Goal: Task Accomplishment & Management: Complete application form

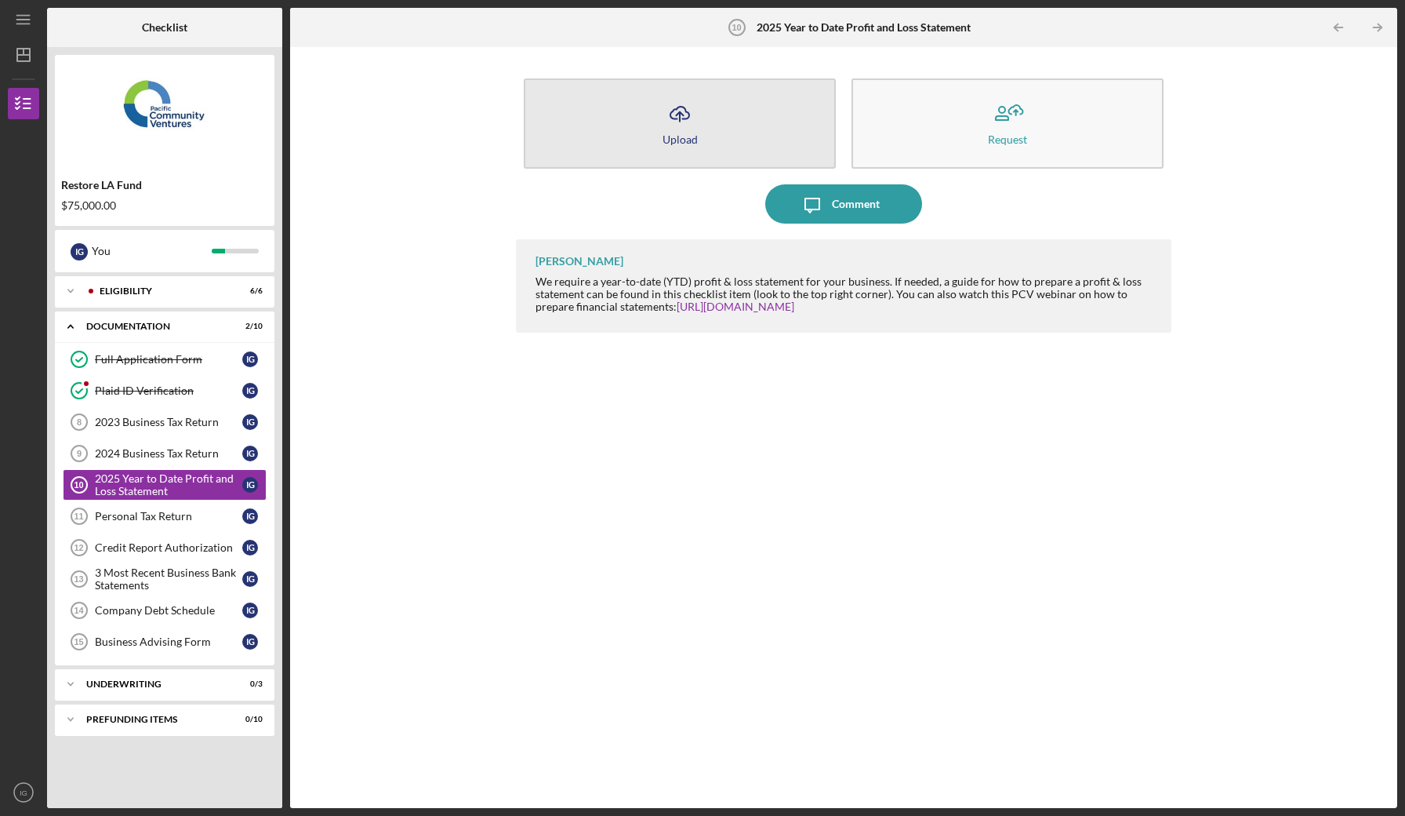
click at [751, 143] on button "Icon/Upload Upload" at bounding box center [680, 123] width 312 height 90
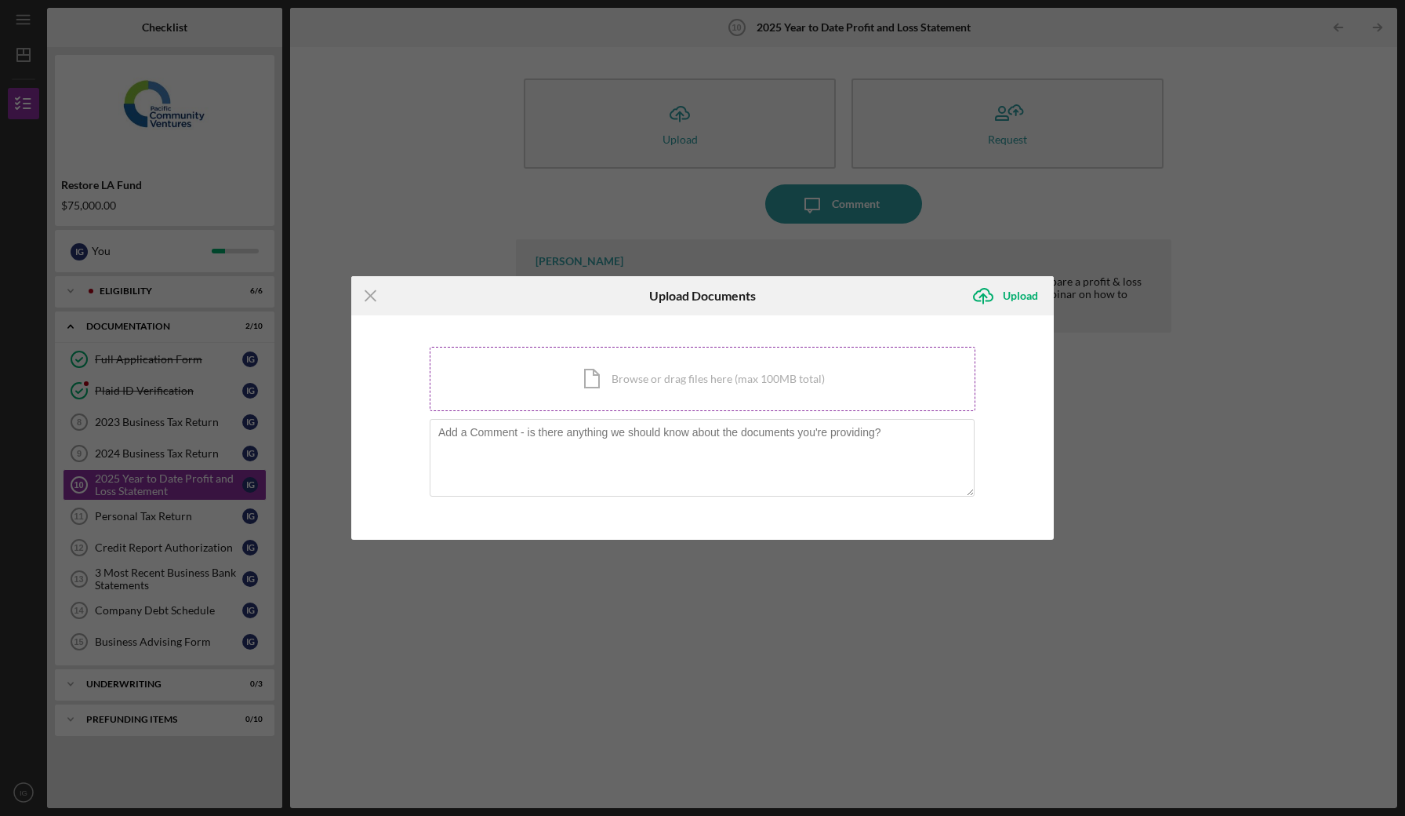
click at [631, 398] on div "Icon/Document Browse or drag files here (max 100MB total) Tap to choose files o…" at bounding box center [703, 379] width 546 height 64
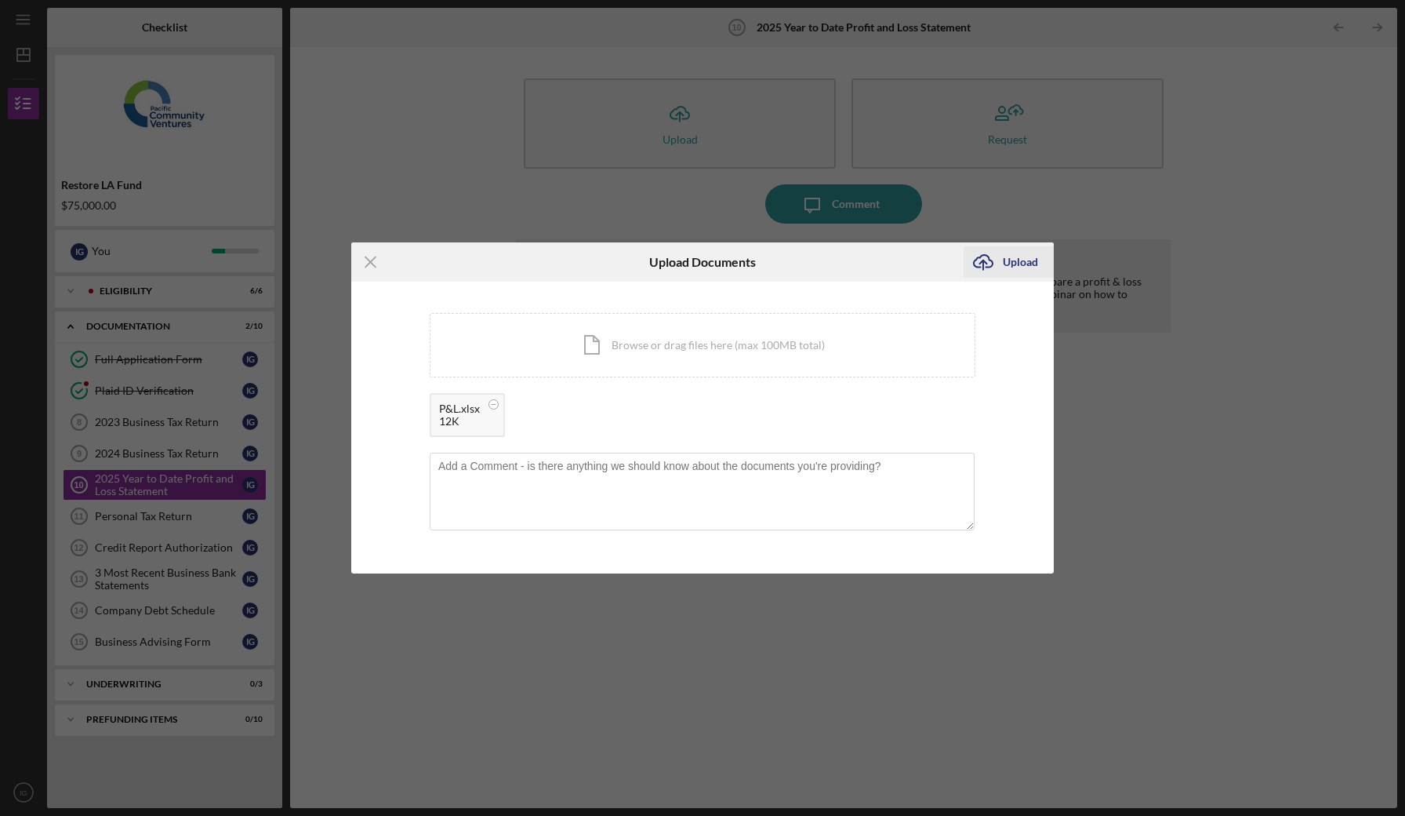
click at [1010, 256] on div "Upload" at bounding box center [1020, 261] width 35 height 31
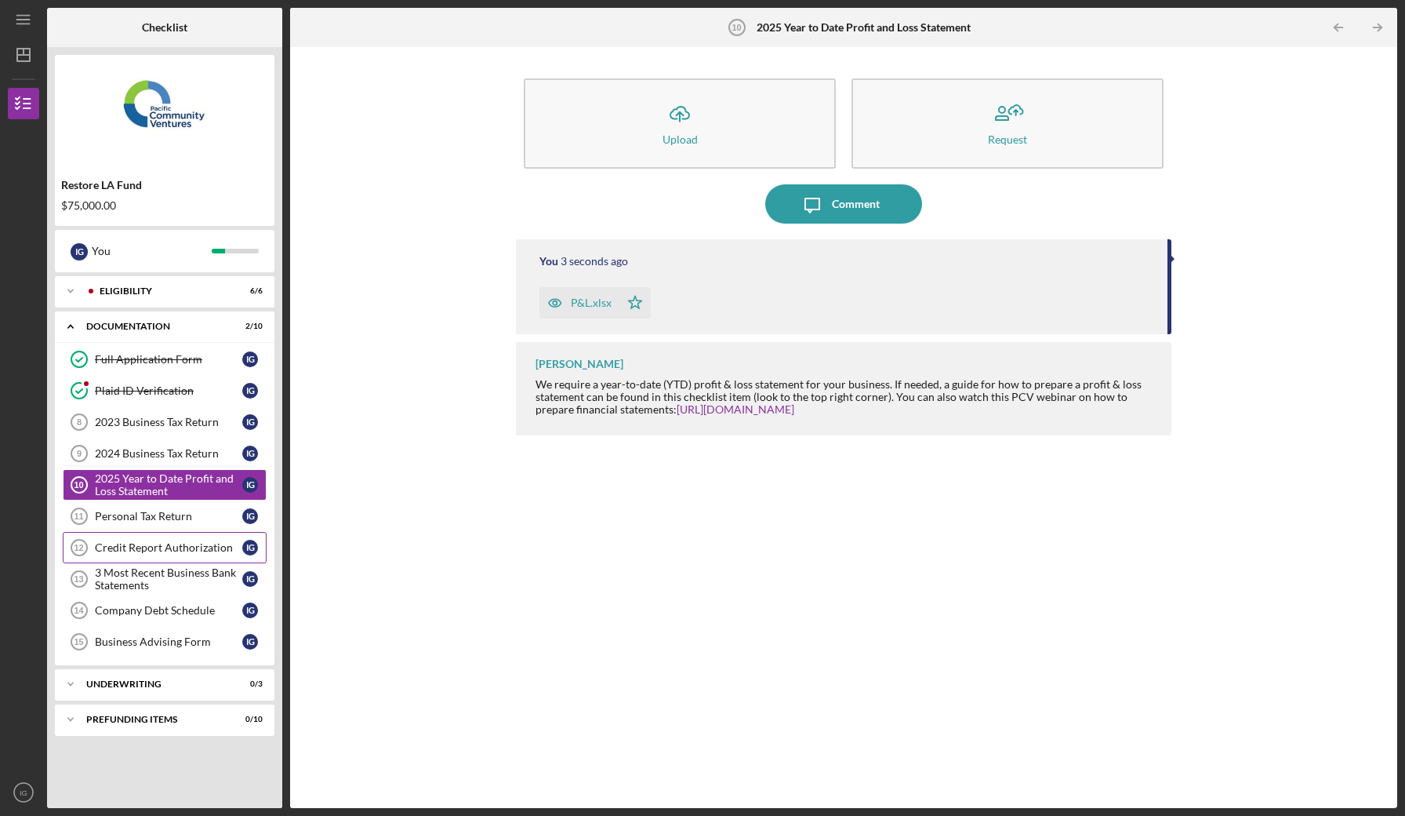
click at [184, 547] on div "Credit Report Authorization" at bounding box center [168, 547] width 147 height 13
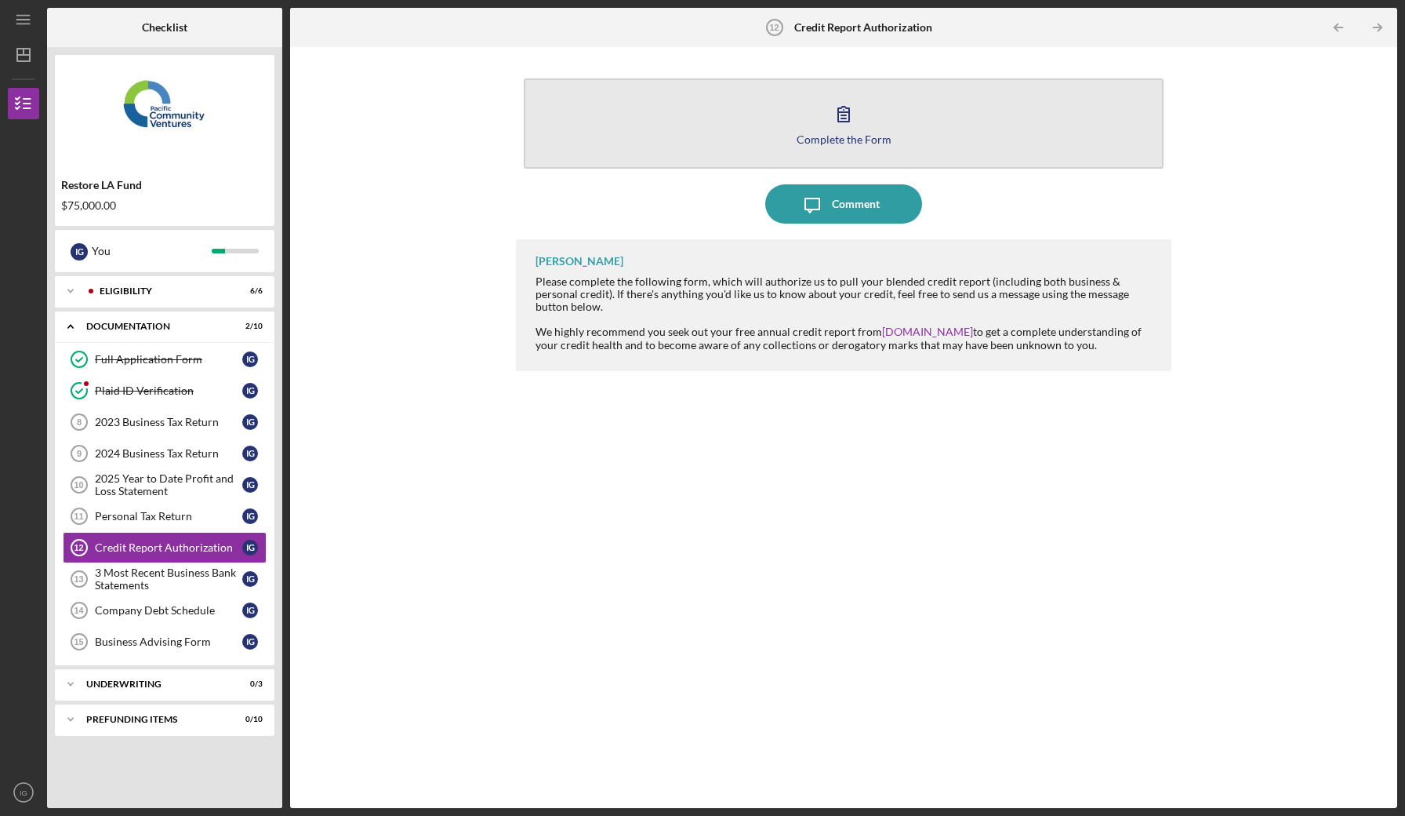
click at [743, 112] on button "Complete the Form Form" at bounding box center [843, 123] width 639 height 90
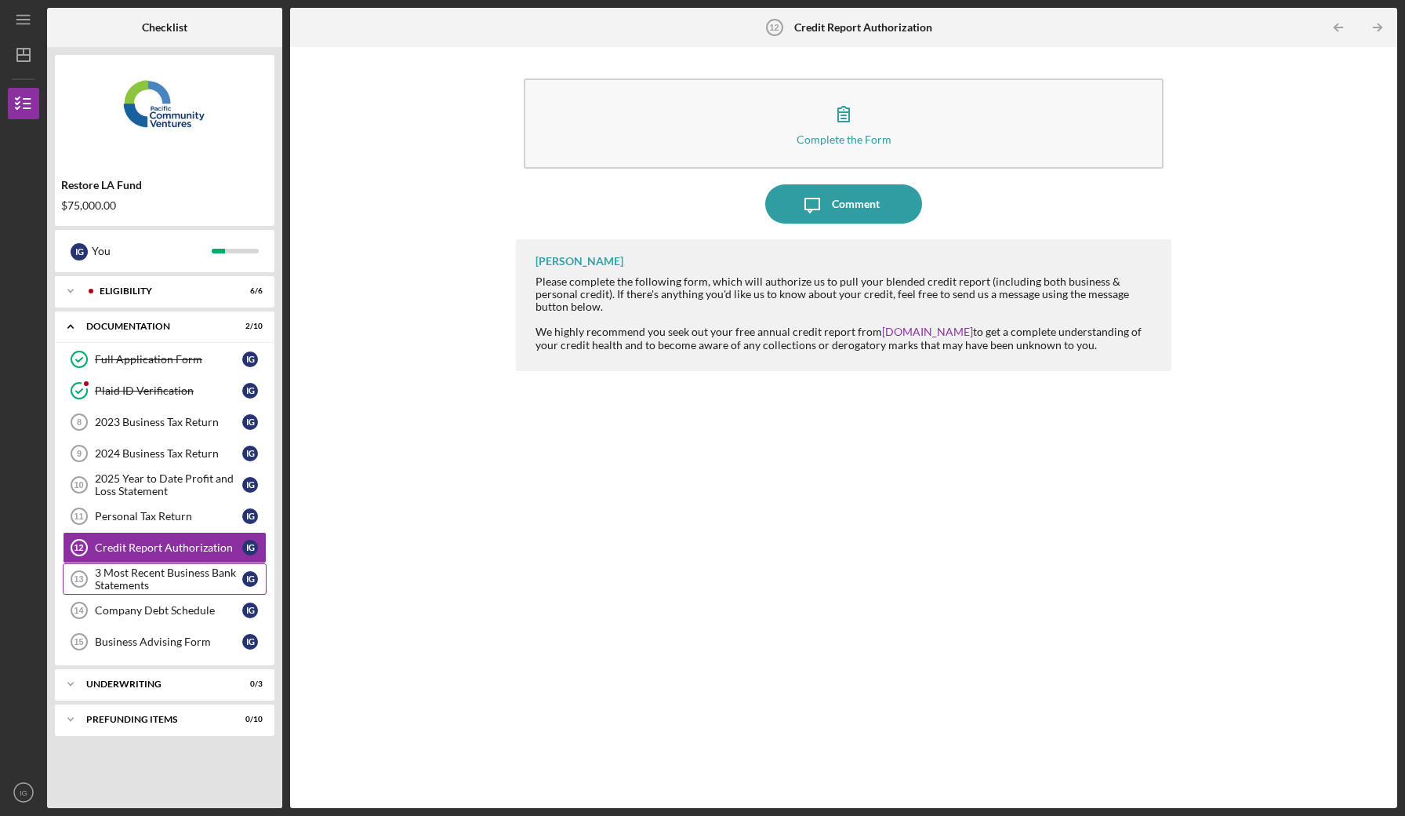
click at [176, 576] on div "3 Most Recent Business Bank Statements" at bounding box center [168, 578] width 147 height 25
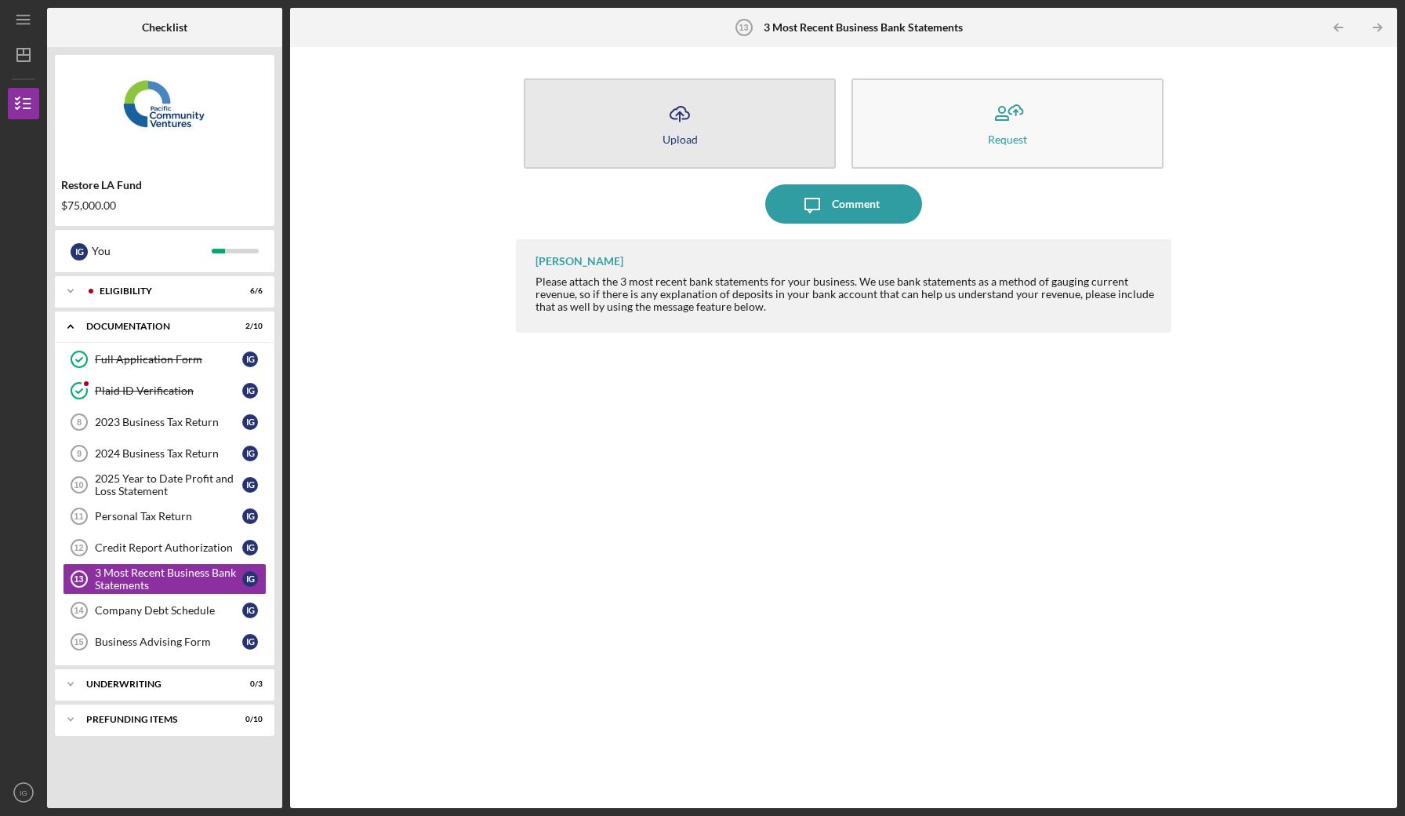
click at [629, 116] on button "Icon/Upload Upload" at bounding box center [680, 123] width 312 height 90
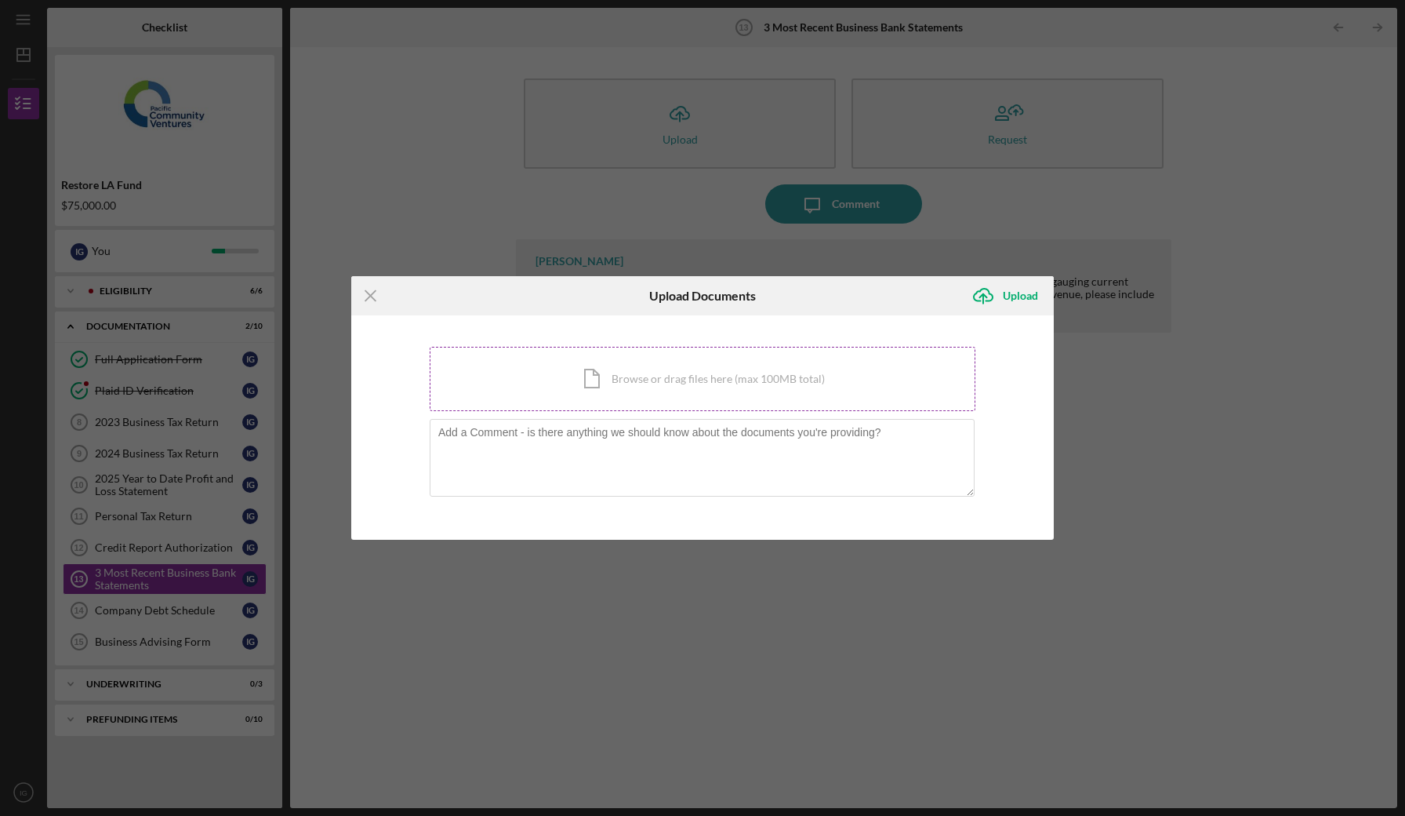
click at [606, 373] on div "Icon/Document Browse or drag files here (max 100MB total) Tap to choose files o…" at bounding box center [703, 379] width 546 height 64
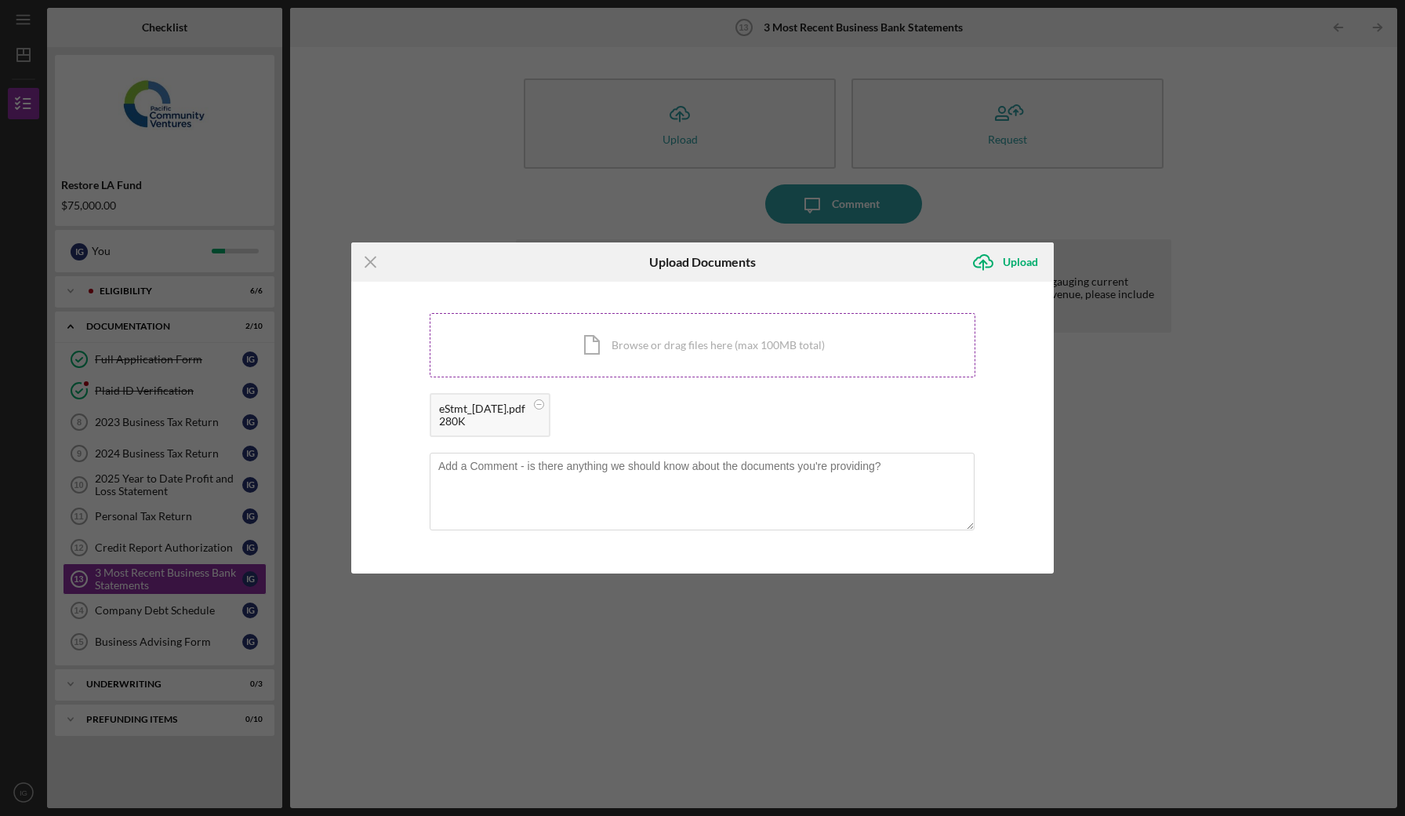
click at [702, 349] on div "Icon/Document Browse or drag files here (max 100MB total) Tap to choose files o…" at bounding box center [703, 345] width 546 height 64
click at [635, 361] on div "Icon/Document Browse or drag files here (max 100MB total) Tap to choose files o…" at bounding box center [703, 345] width 546 height 64
click at [989, 264] on icon "Icon/Upload" at bounding box center [983, 261] width 39 height 39
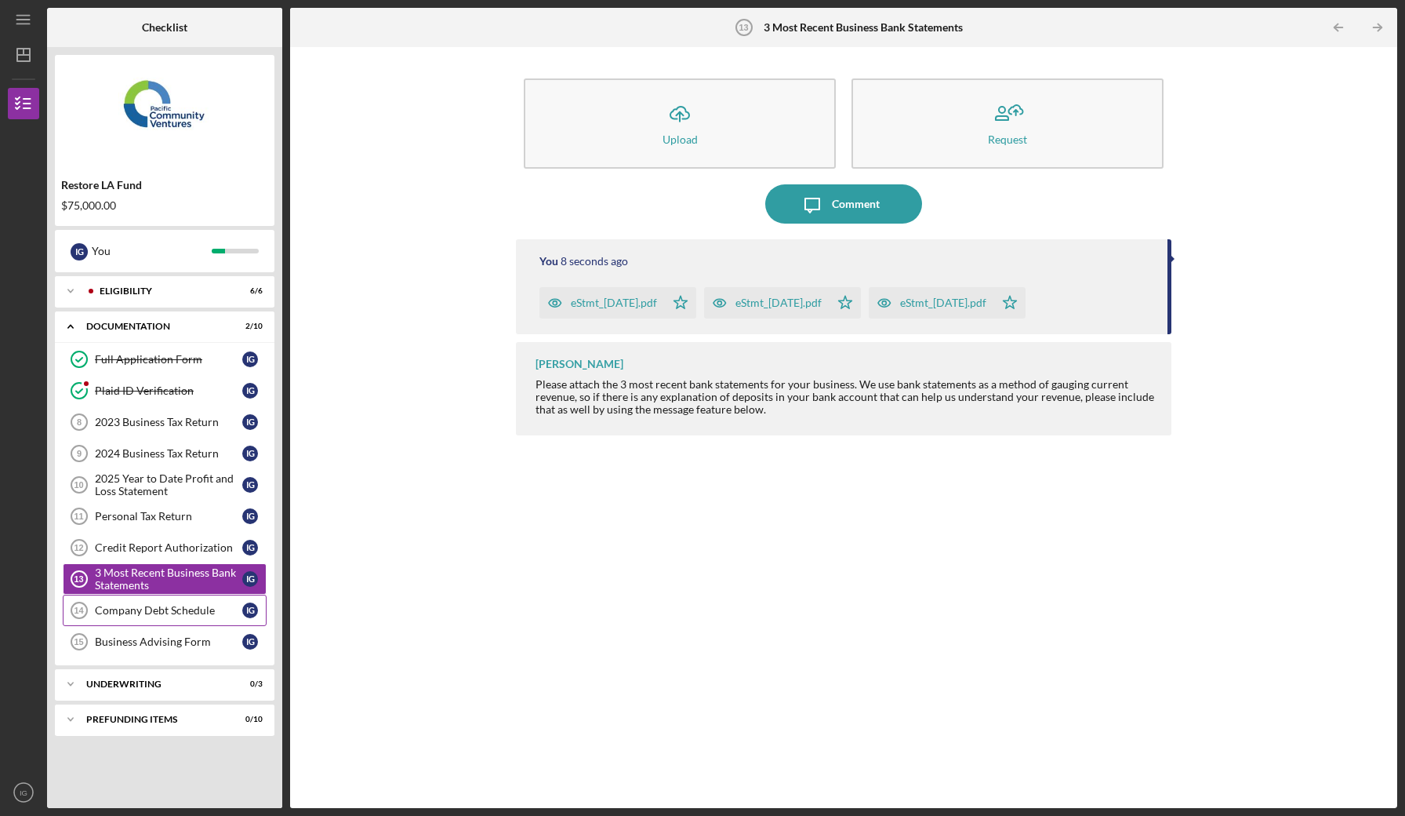
click at [175, 609] on div "Company Debt Schedule" at bounding box center [168, 610] width 147 height 13
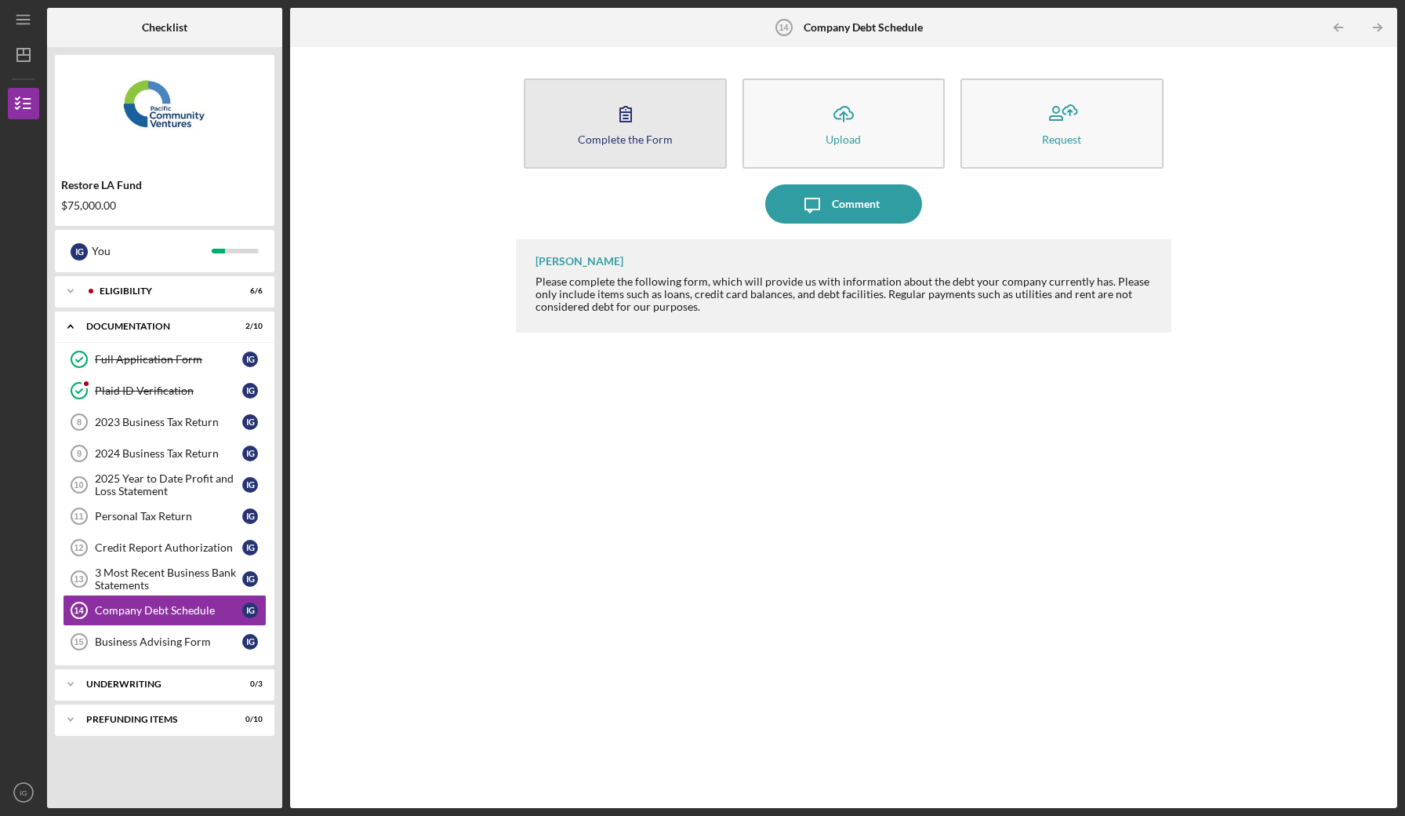
click at [612, 117] on icon "button" at bounding box center [625, 113] width 39 height 39
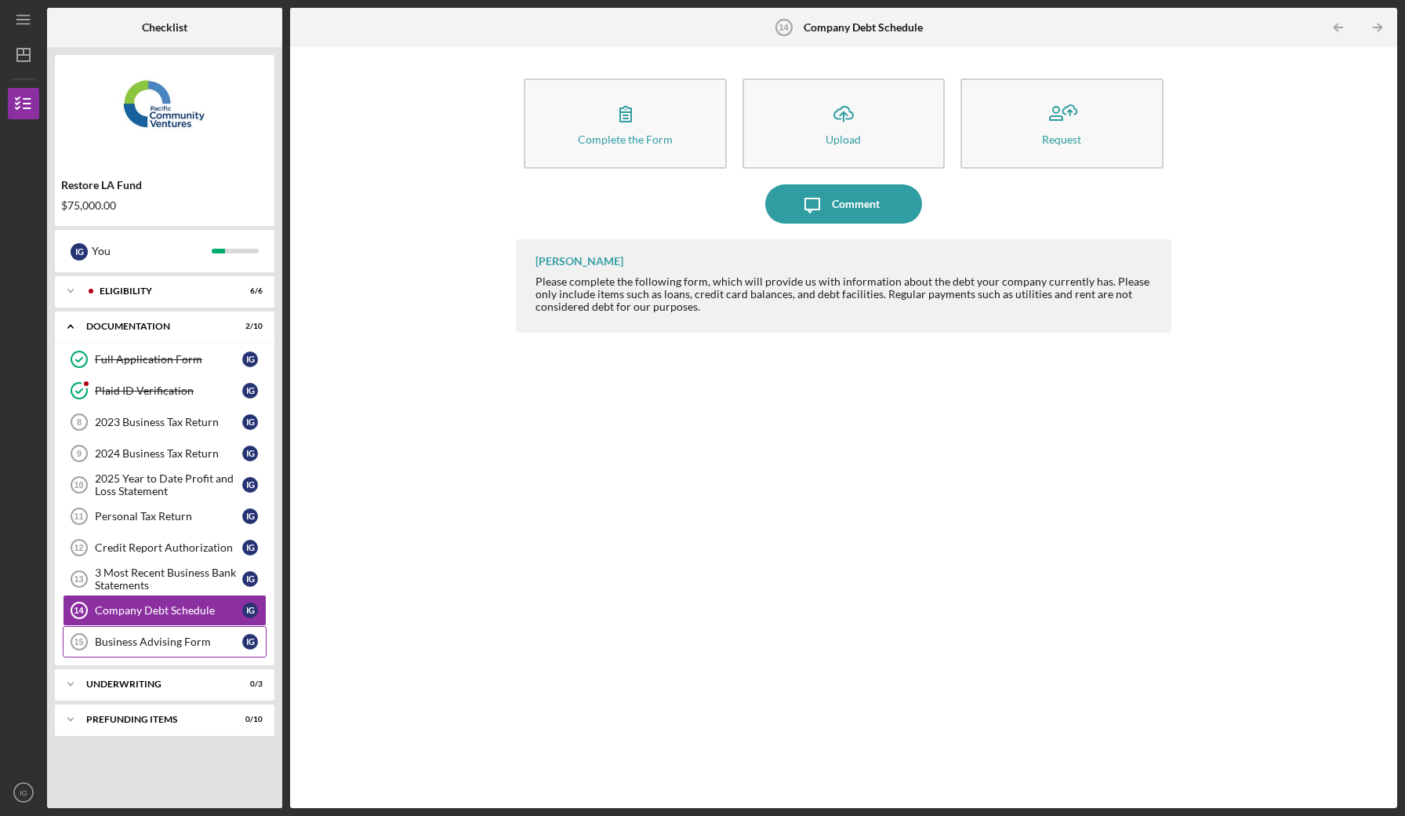
click at [195, 638] on div "Business Advising Form" at bounding box center [168, 641] width 147 height 13
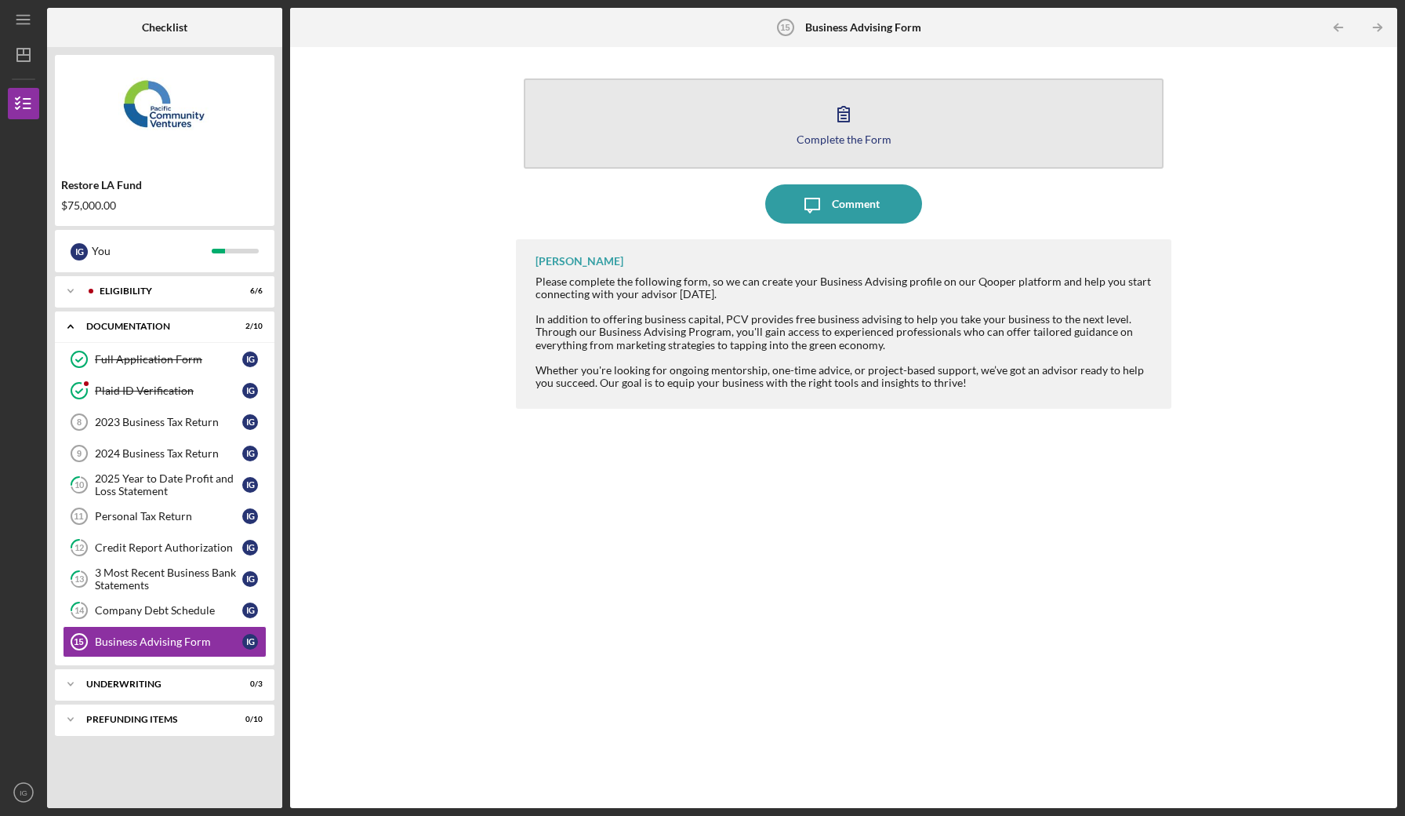
click at [840, 116] on icon "button" at bounding box center [843, 113] width 39 height 39
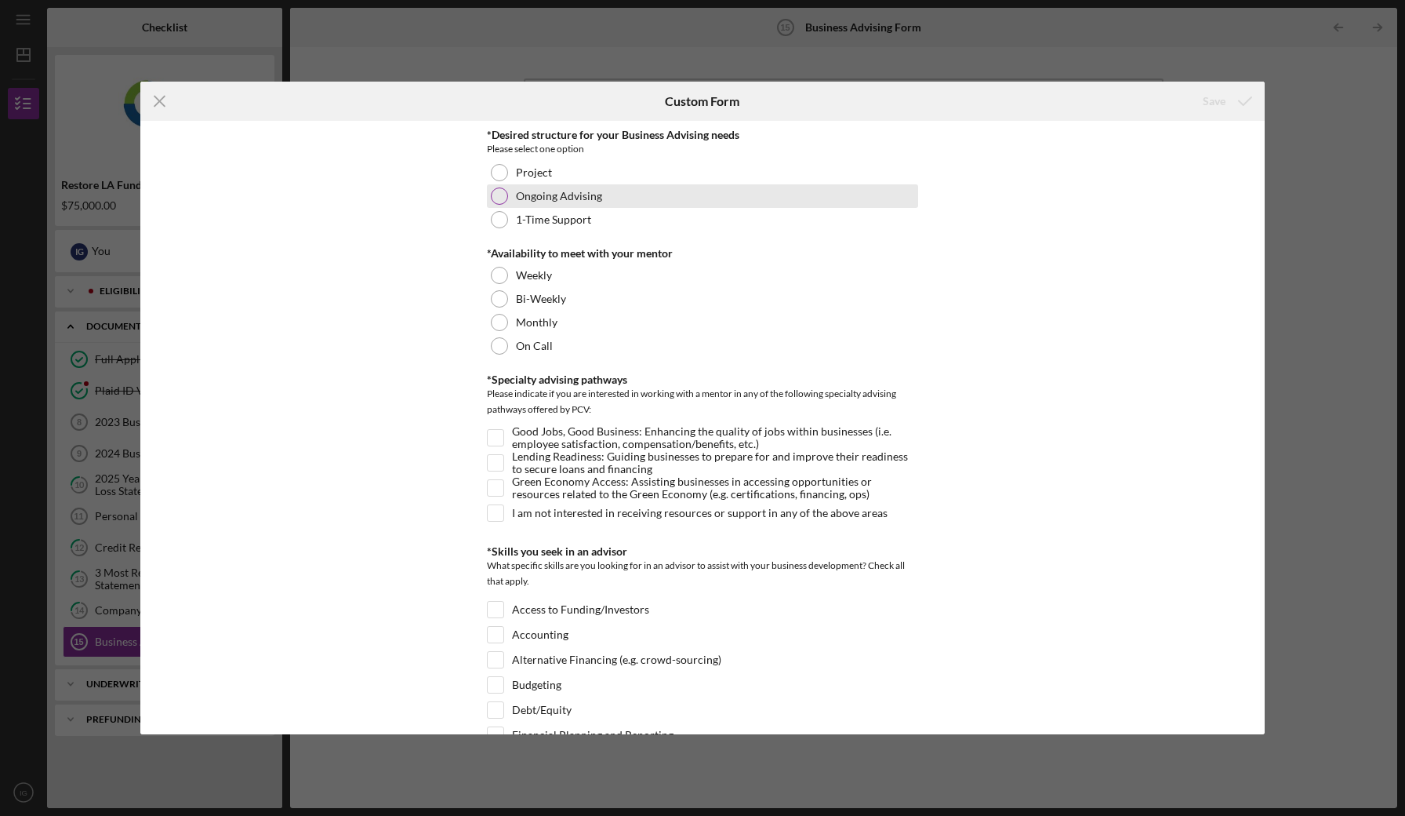
click at [500, 196] on div at bounding box center [499, 195] width 17 height 17
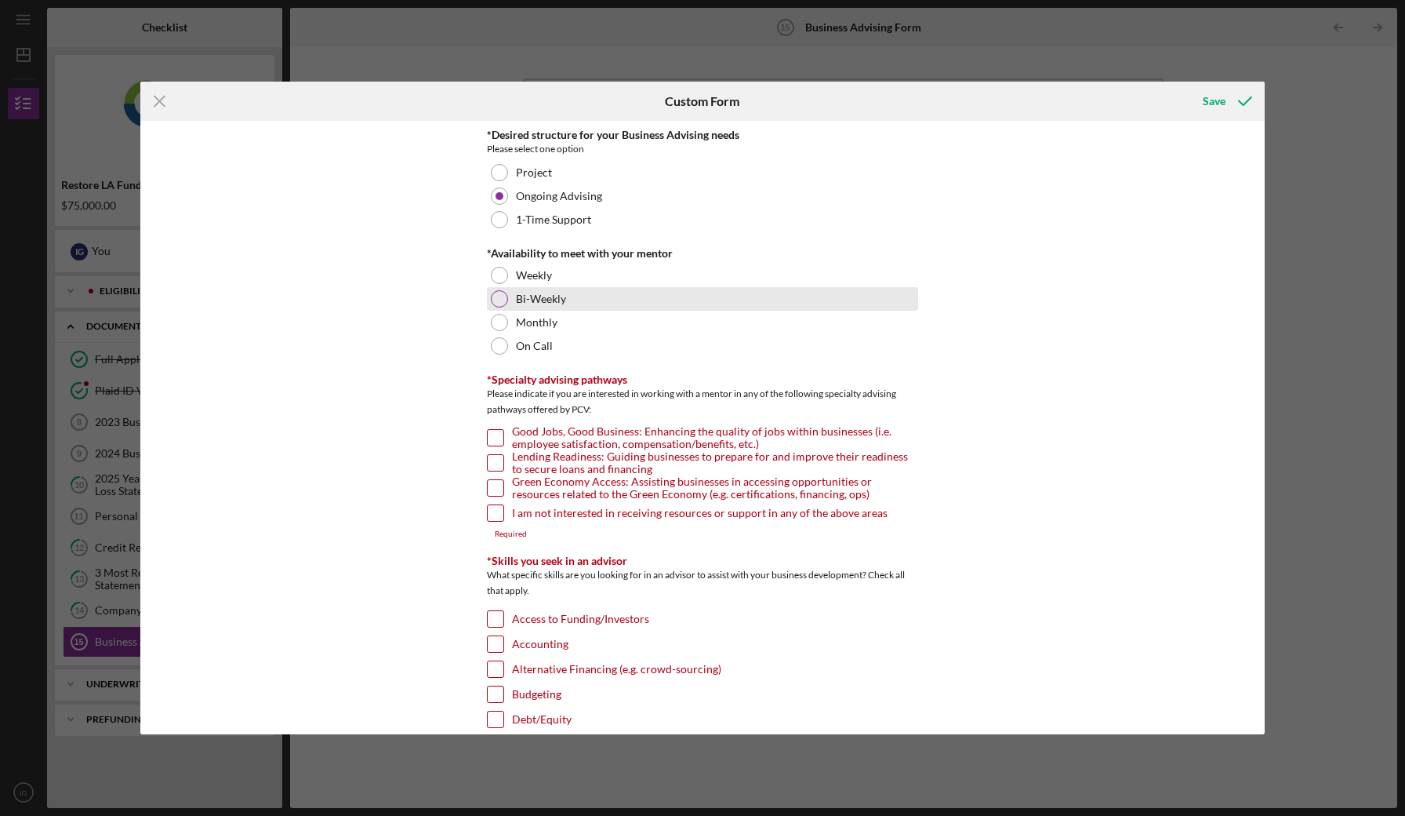
click at [493, 296] on div at bounding box center [499, 298] width 17 height 17
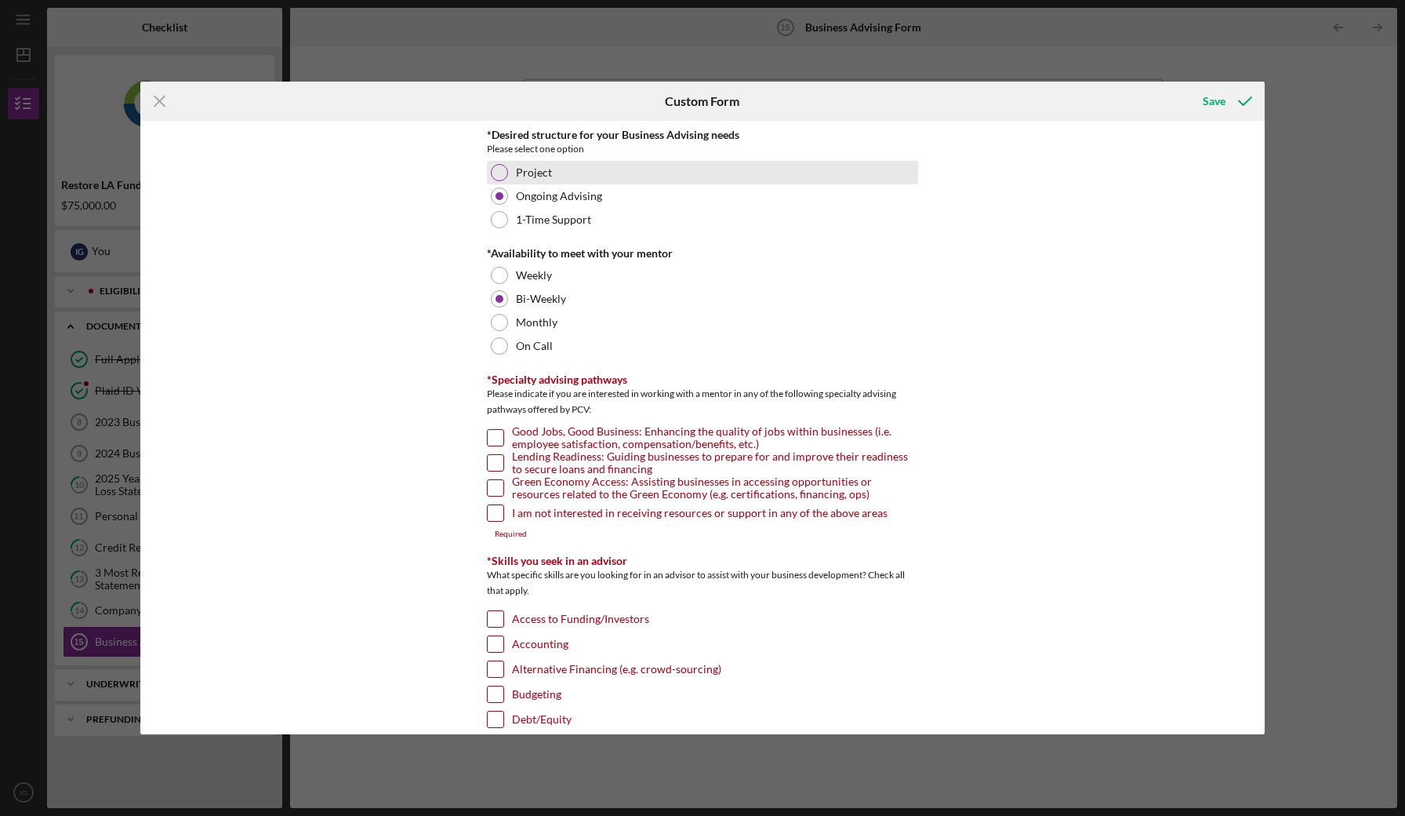
click at [502, 172] on div at bounding box center [499, 172] width 17 height 17
click at [501, 203] on div at bounding box center [499, 195] width 17 height 17
click at [493, 462] on input "Lending Readiness: Guiding businesses to prepare for and improve their readines…" at bounding box center [496, 463] width 16 height 16
checkbox input "true"
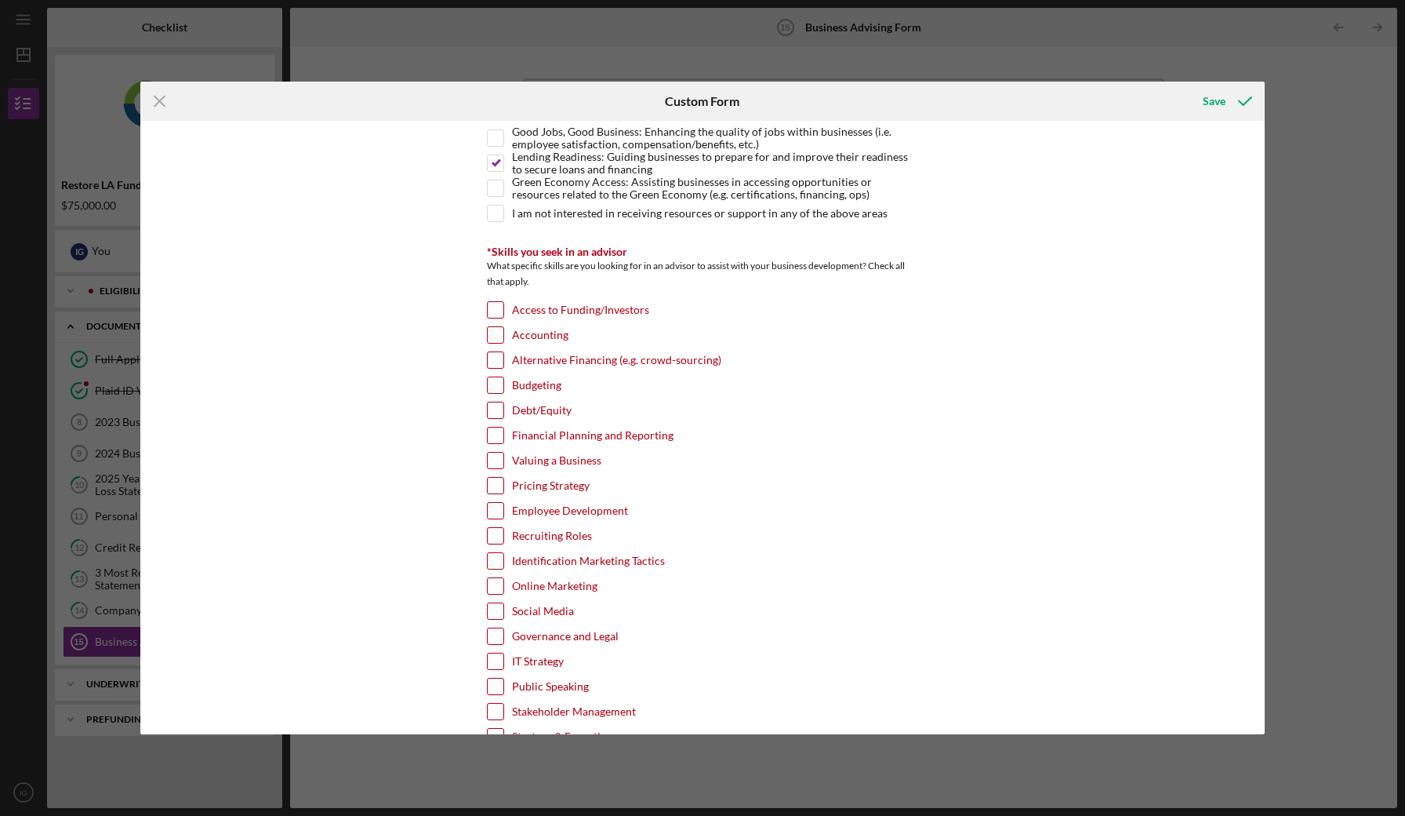
scroll to position [305, 0]
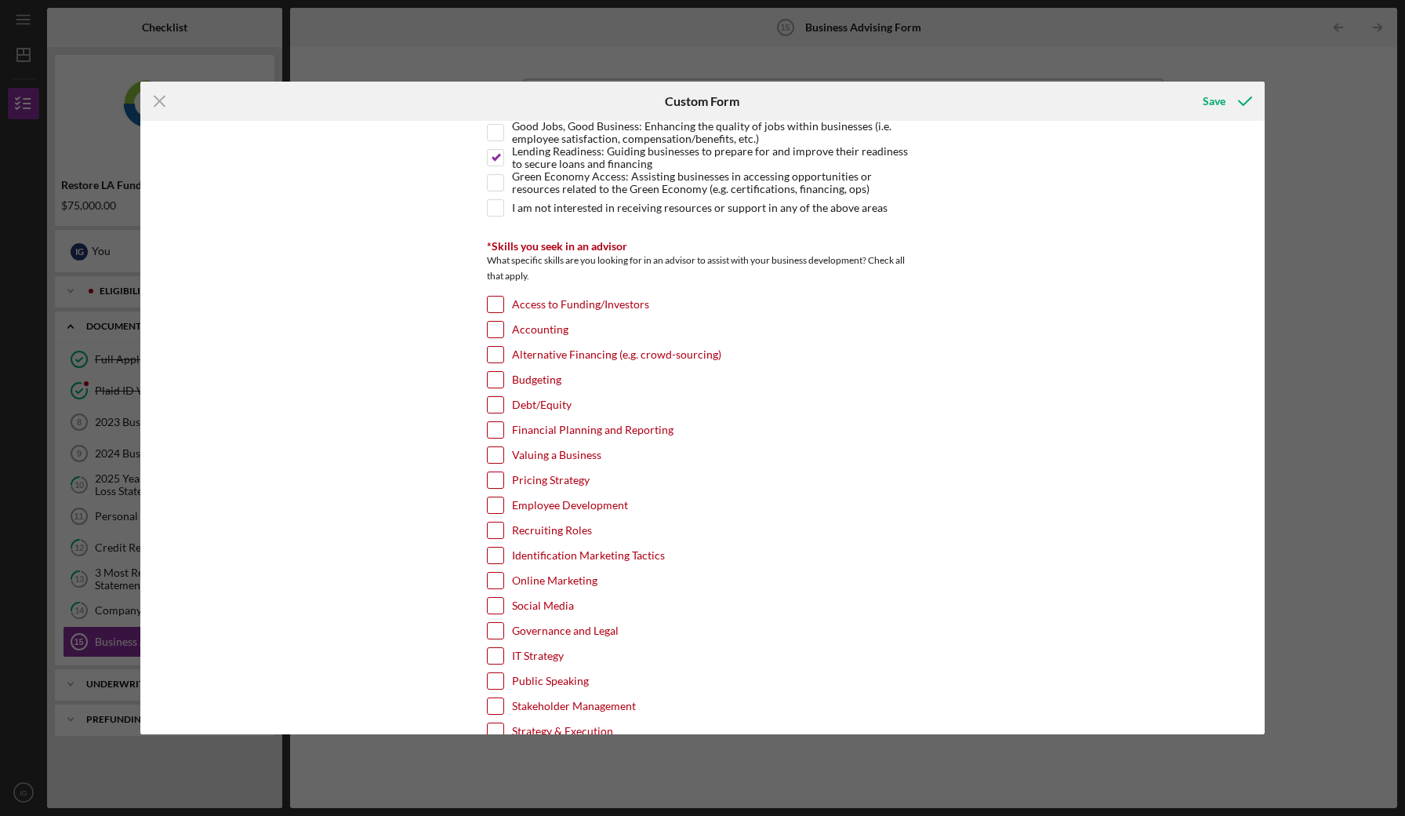
click at [494, 305] on input "Access to Funding/Investors" at bounding box center [496, 304] width 16 height 16
checkbox input "true"
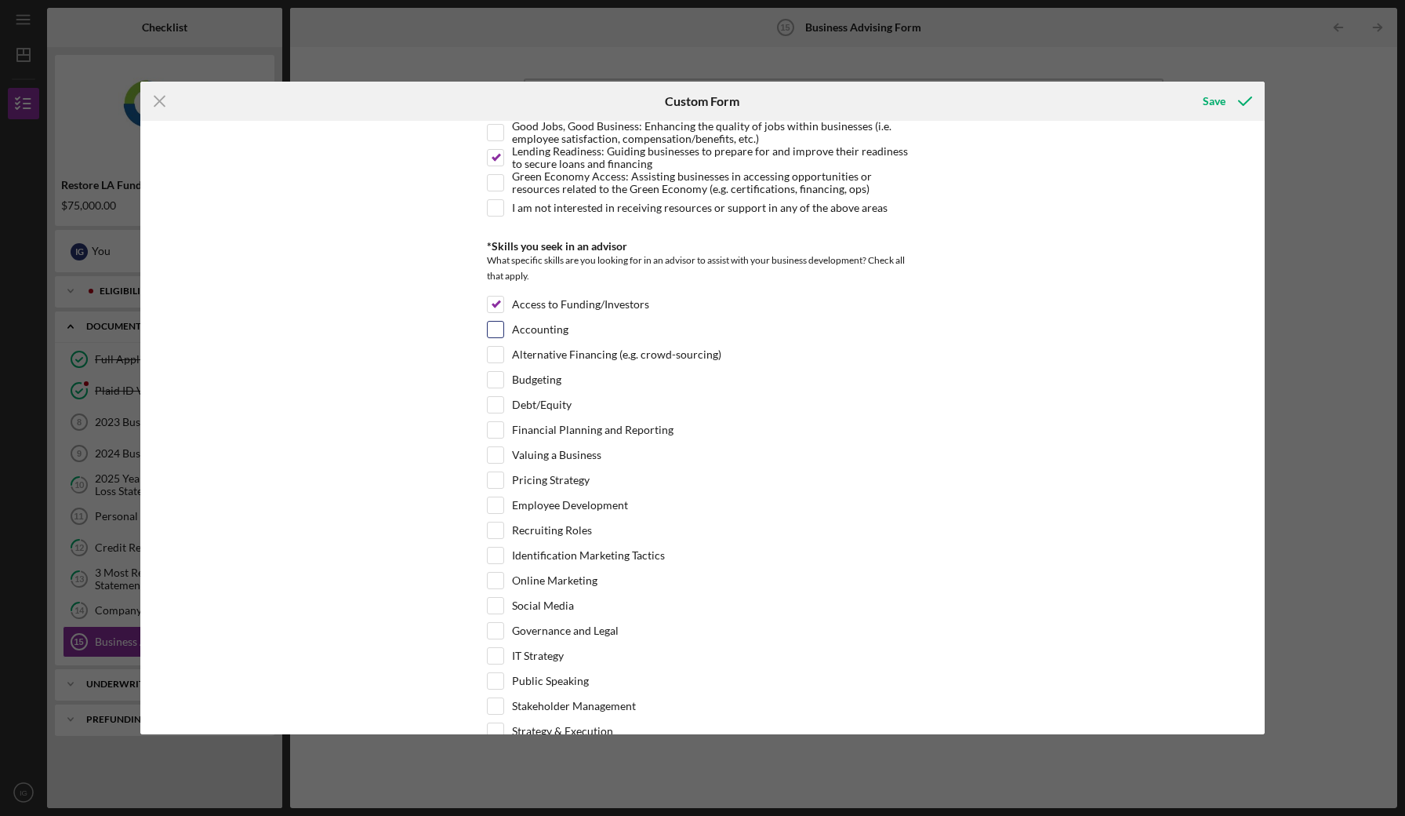
click at [493, 329] on input "Accounting" at bounding box center [496, 330] width 16 height 16
checkbox input "true"
click at [495, 377] on input "Budgeting" at bounding box center [496, 380] width 16 height 16
checkbox input "true"
click at [492, 449] on input "Valuing a Business" at bounding box center [496, 455] width 16 height 16
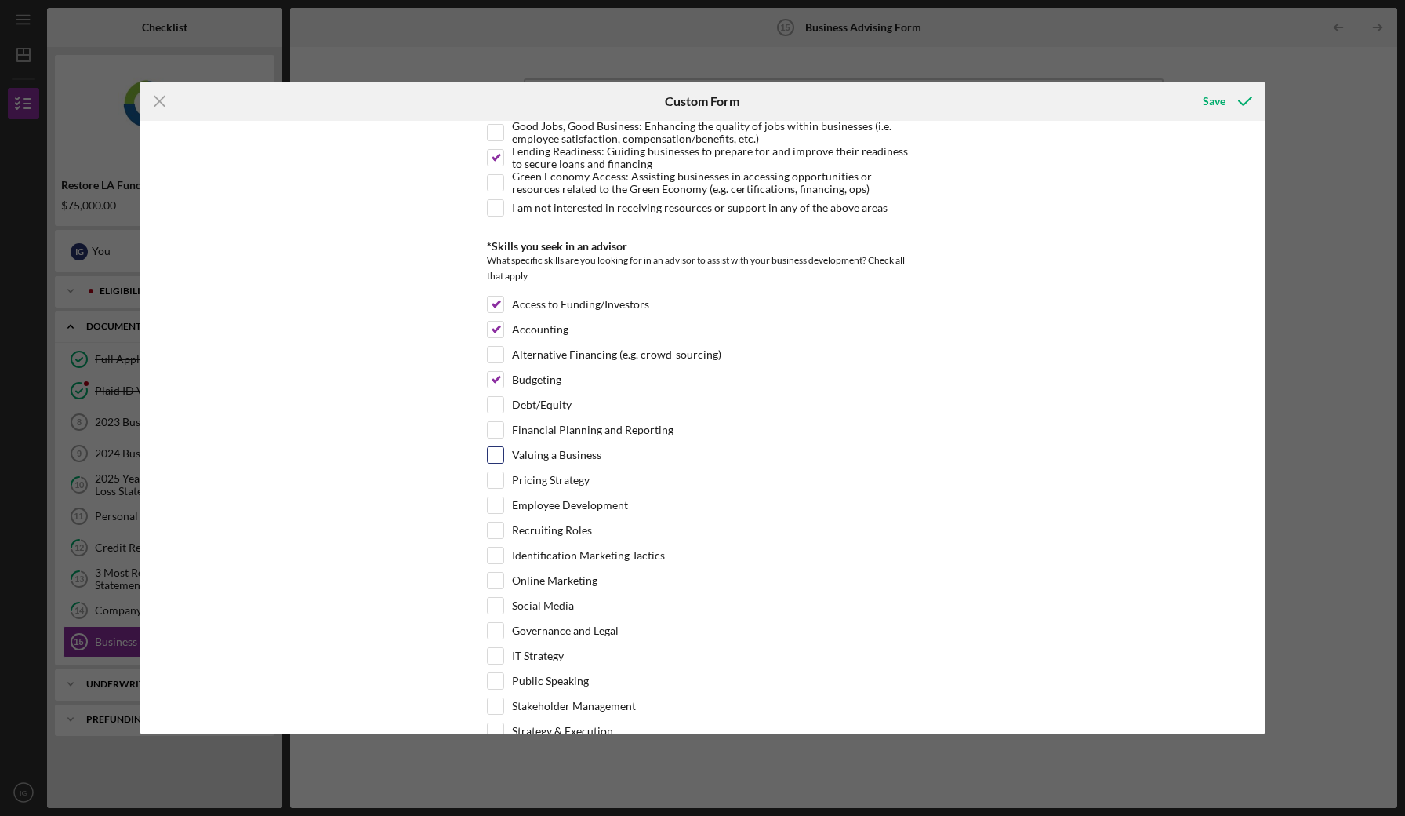
checkbox input "true"
click at [491, 482] on input "Pricing Strategy" at bounding box center [496, 480] width 16 height 16
checkbox input "true"
click at [491, 559] on input "Identification Marketing Tactics" at bounding box center [496, 555] width 16 height 16
checkbox input "true"
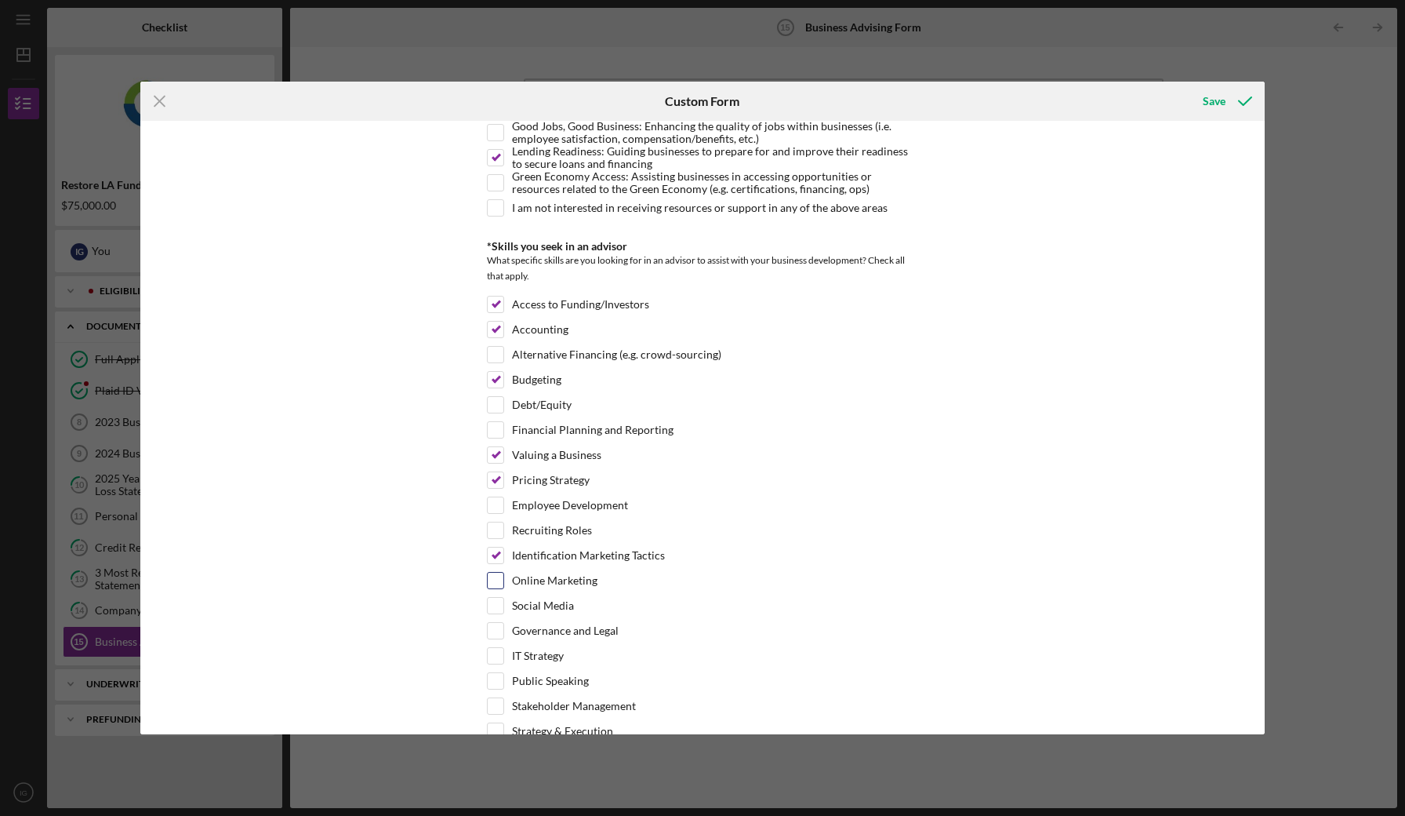
click at [491, 586] on input "Online Marketing" at bounding box center [496, 581] width 16 height 16
checkbox input "true"
click at [491, 608] on input "Social Media" at bounding box center [496, 606] width 16 height 16
checkbox input "true"
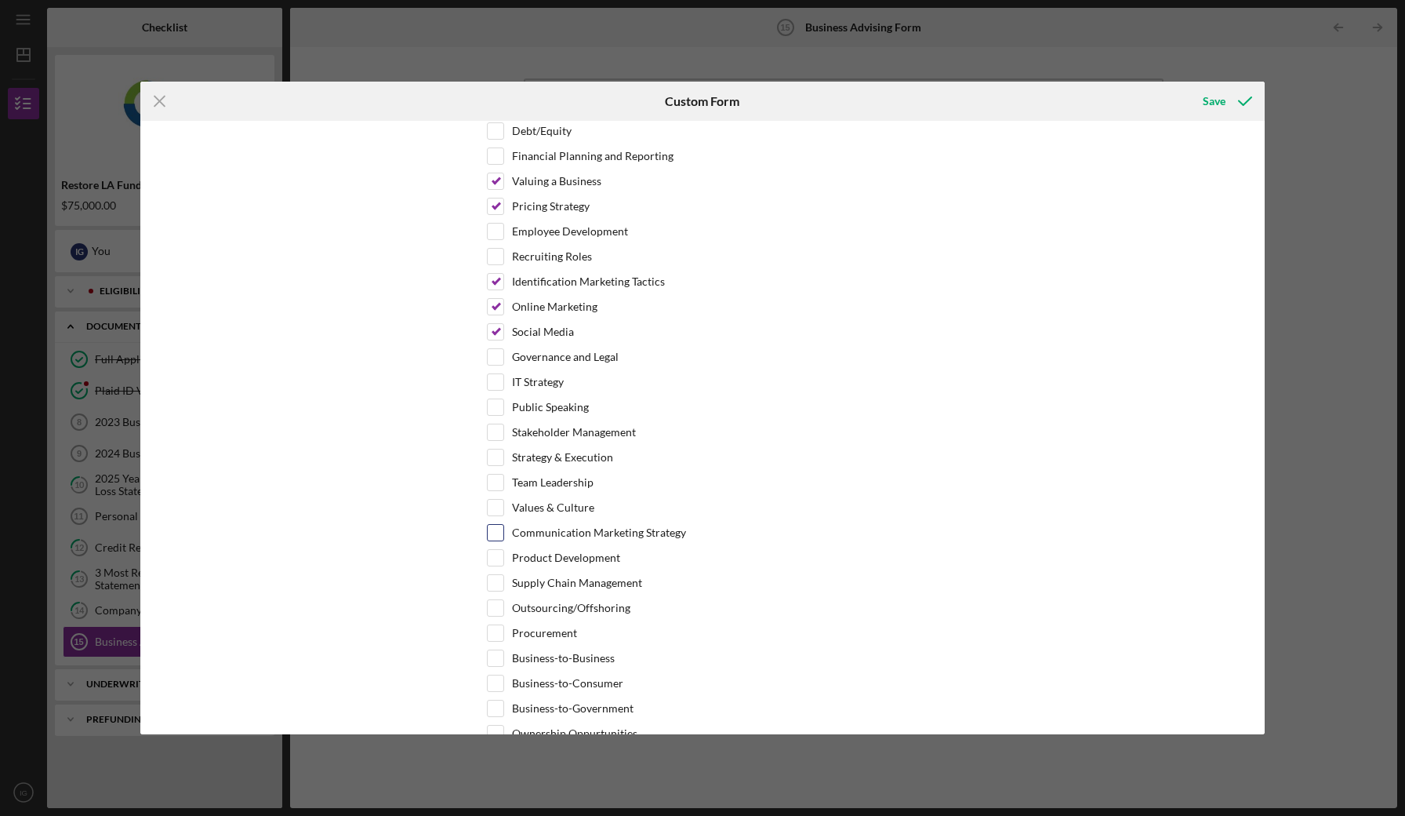
scroll to position [584, 0]
click at [497, 527] on input "Communication Marketing Strategy" at bounding box center [496, 528] width 16 height 16
checkbox input "true"
click at [496, 541] on div "Communication Marketing Strategy" at bounding box center [702, 531] width 431 height 25
click at [496, 562] on div "Product Development" at bounding box center [702, 556] width 431 height 25
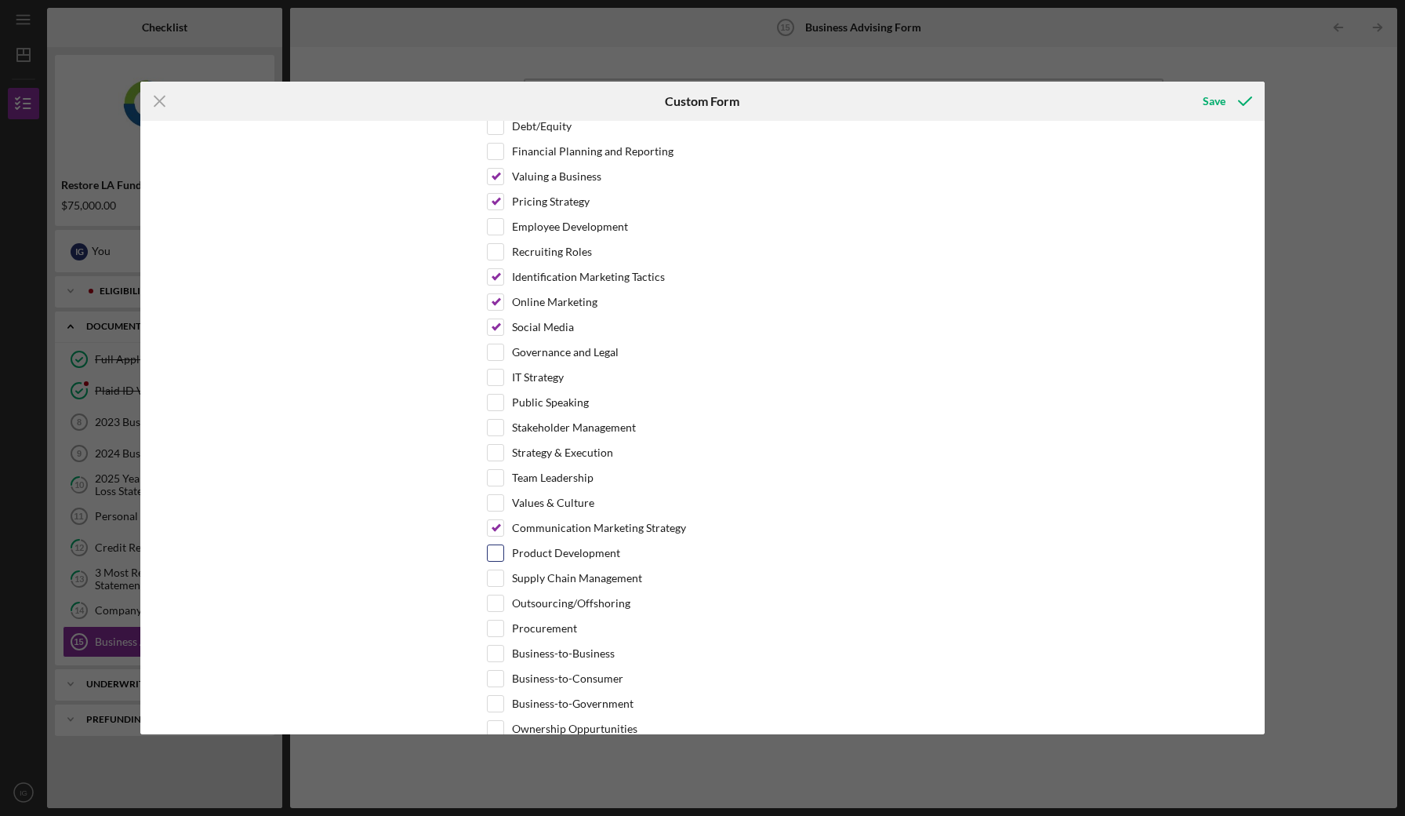
click at [491, 551] on input "Product Development" at bounding box center [496, 553] width 16 height 16
checkbox input "true"
click at [493, 627] on input "Procurement" at bounding box center [496, 628] width 16 height 16
checkbox input "true"
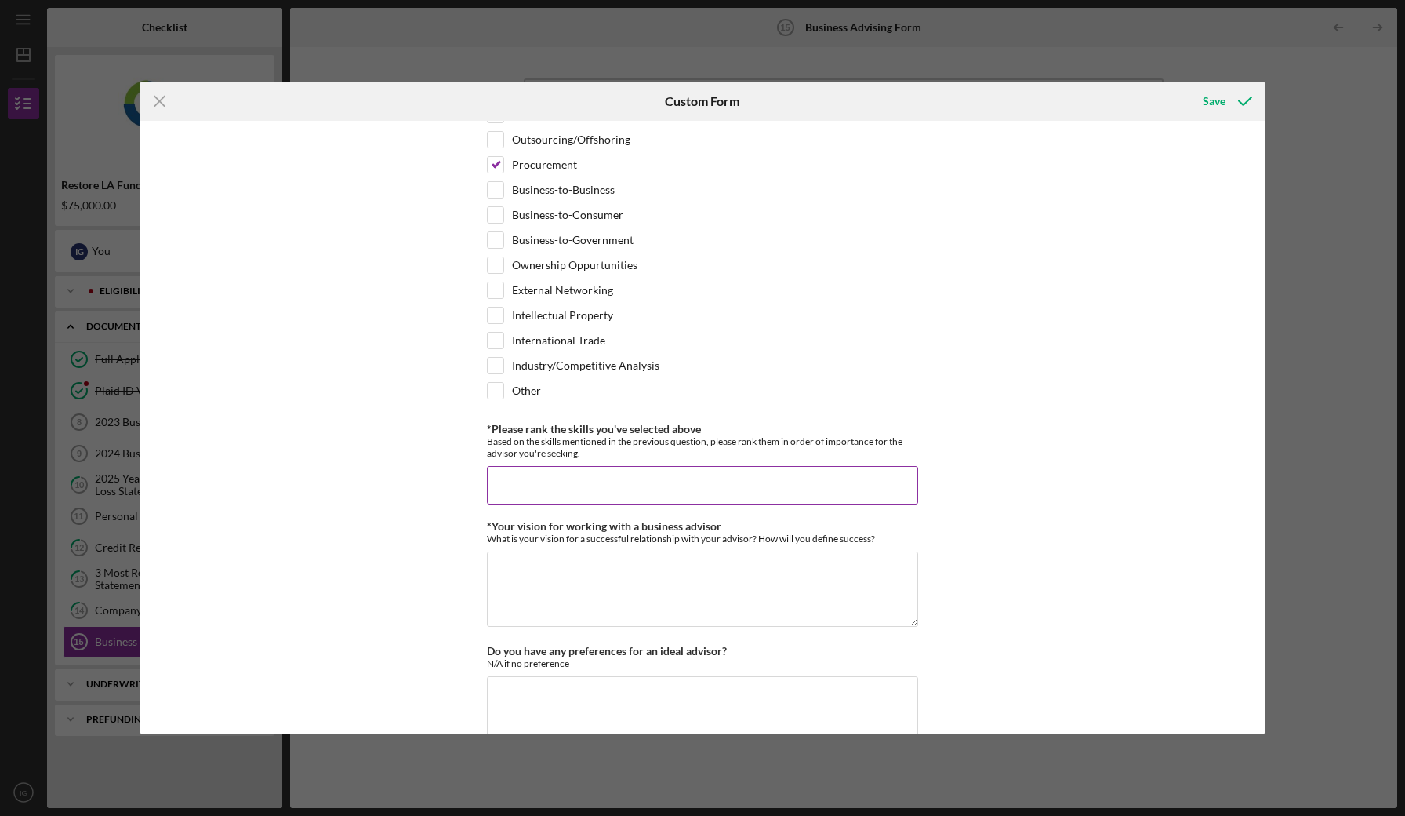
scroll to position [1060, 0]
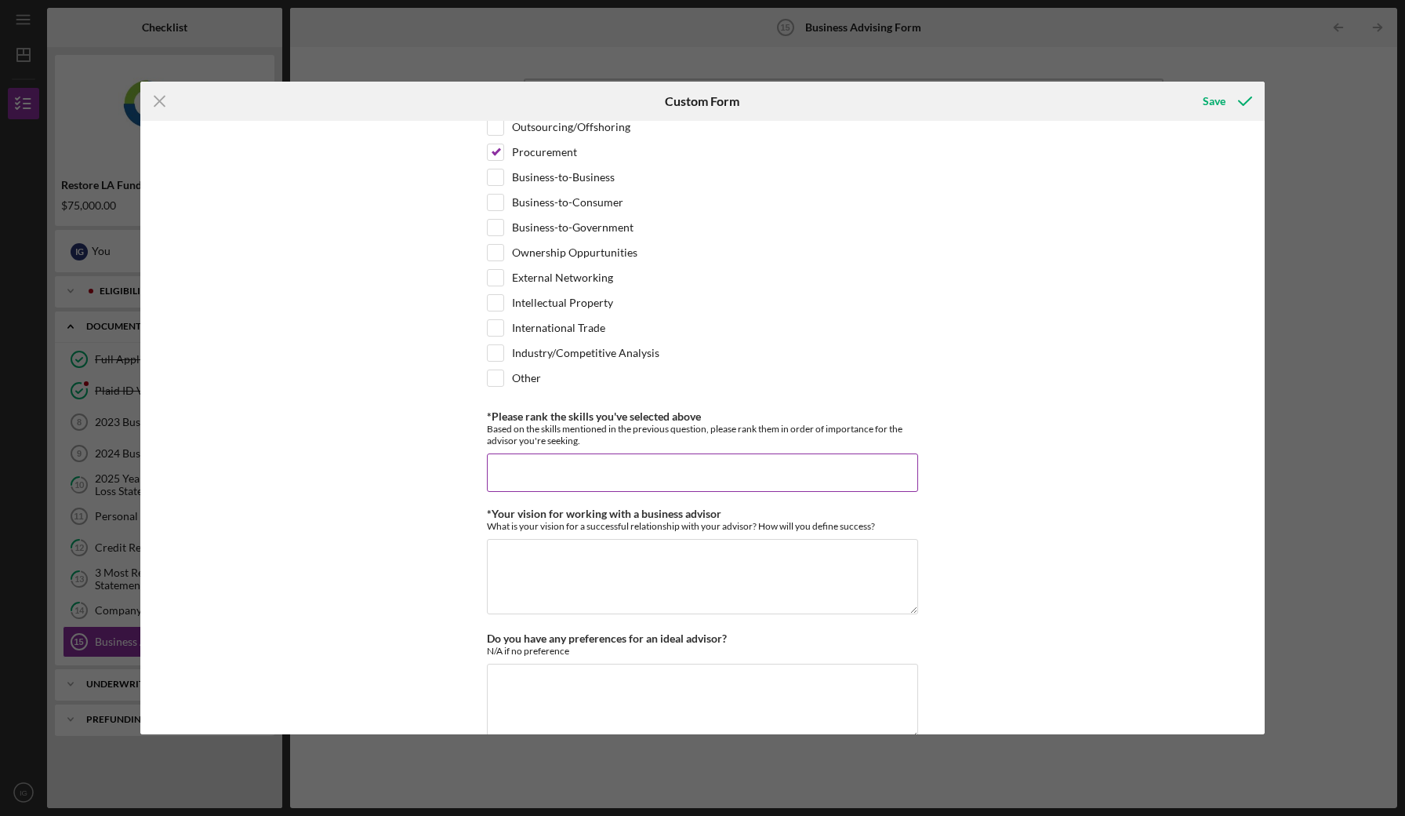
click at [540, 467] on input "*Please rank the skills you've selected above" at bounding box center [702, 472] width 431 height 38
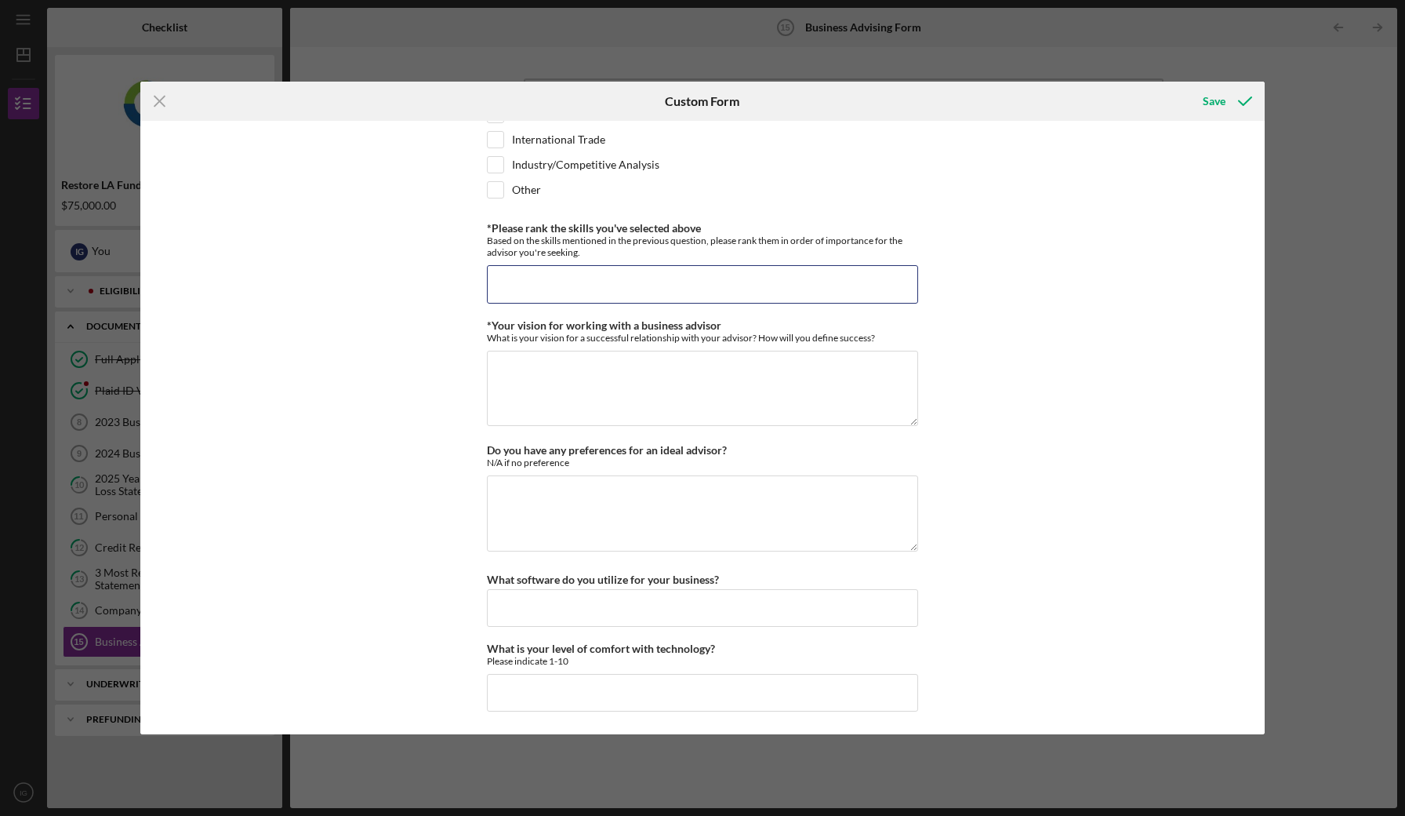
scroll to position [1247, 0]
type input "Marketing, Budgeting, Accounting"
click at [581, 380] on textarea "*Your vision for working with a business advisor" at bounding box center [702, 388] width 431 height 75
click at [629, 602] on input "What software do you utilize for your business?" at bounding box center [702, 609] width 431 height 38
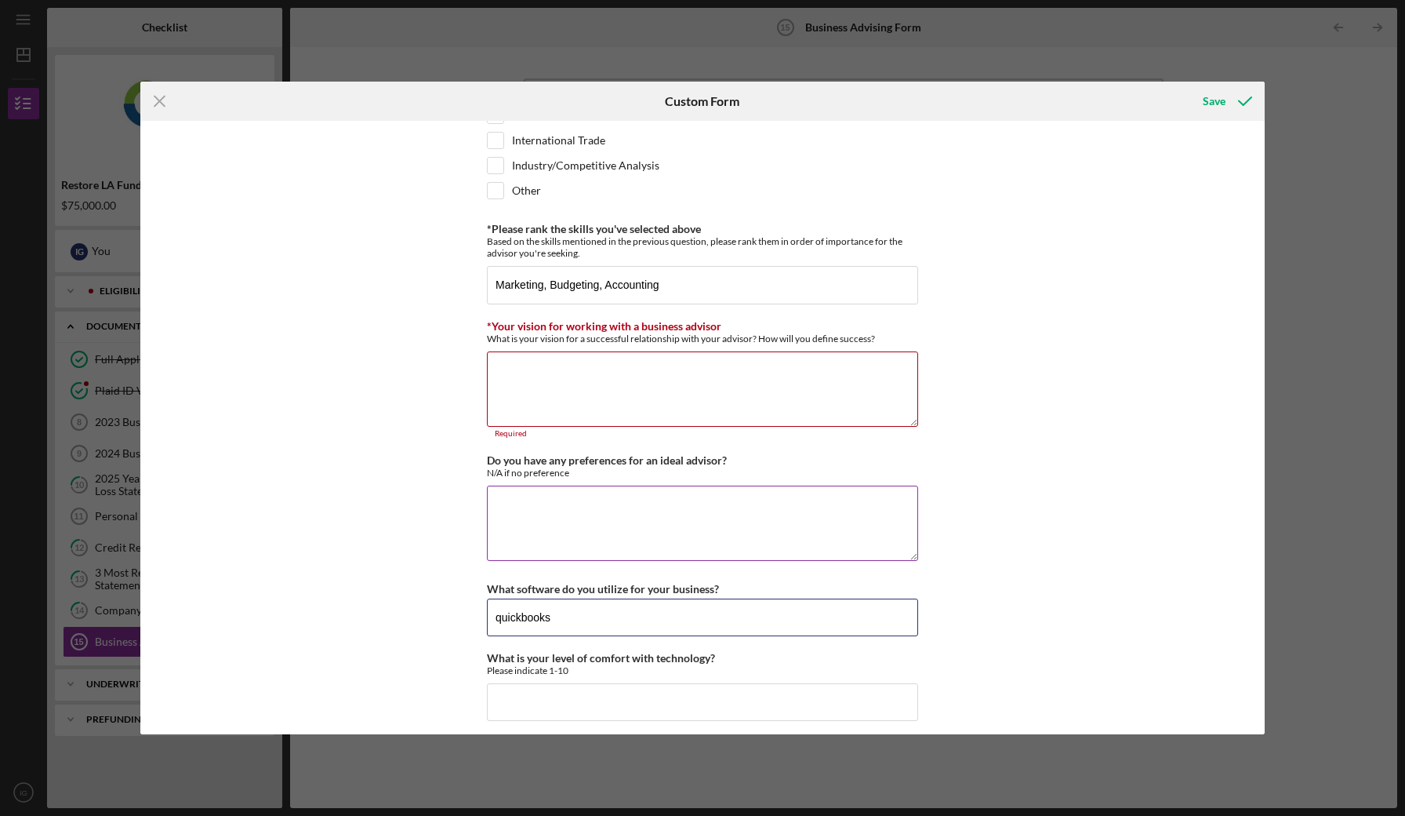
type input "quickbooks"
click at [626, 510] on textarea "Do you have any preferences for an ideal advisor?" at bounding box center [702, 522] width 431 height 75
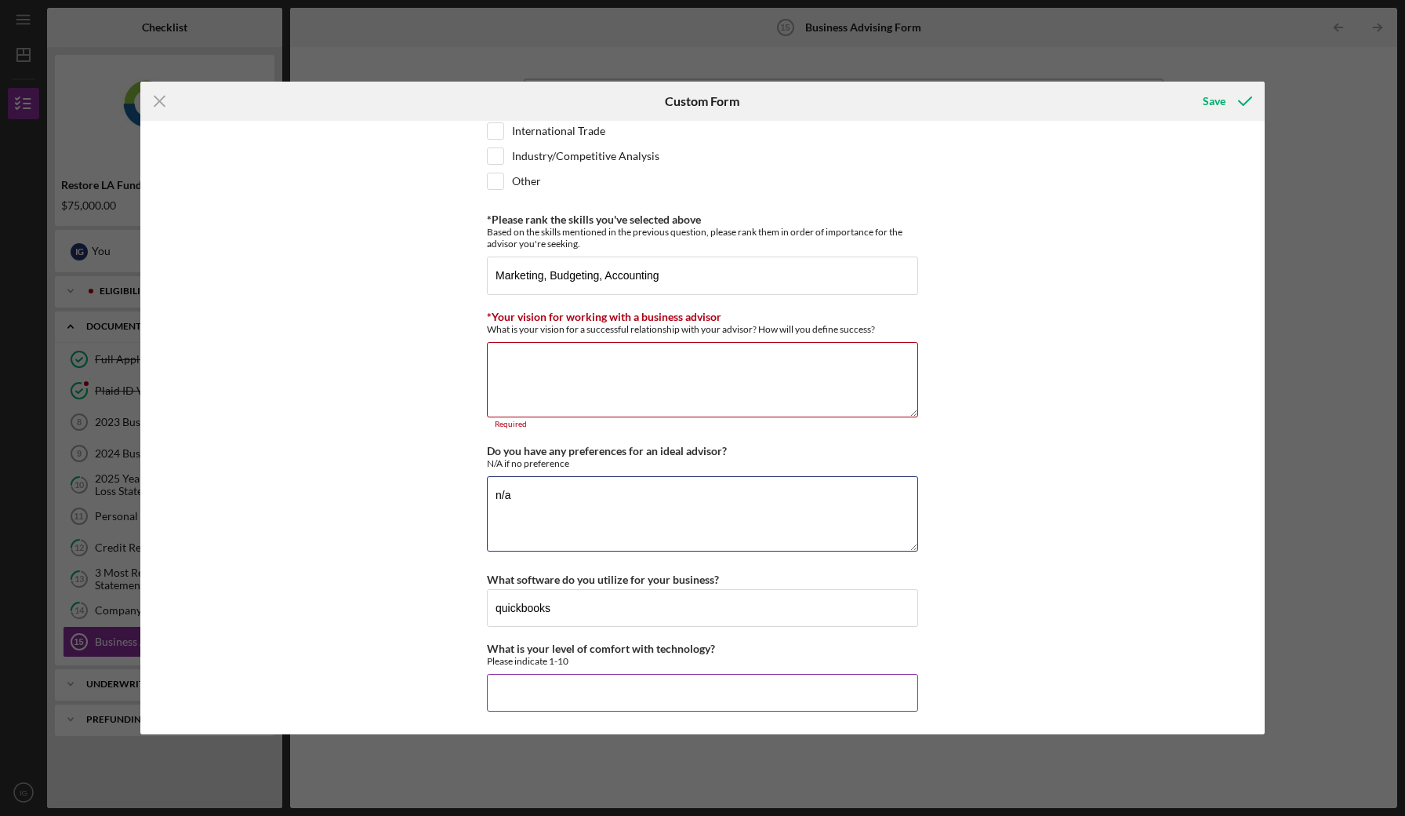
scroll to position [1256, 0]
type textarea "n/a"
click at [599, 689] on input "What is your level of comfort with technology?" at bounding box center [702, 694] width 431 height 38
type input "9"
type input "8"
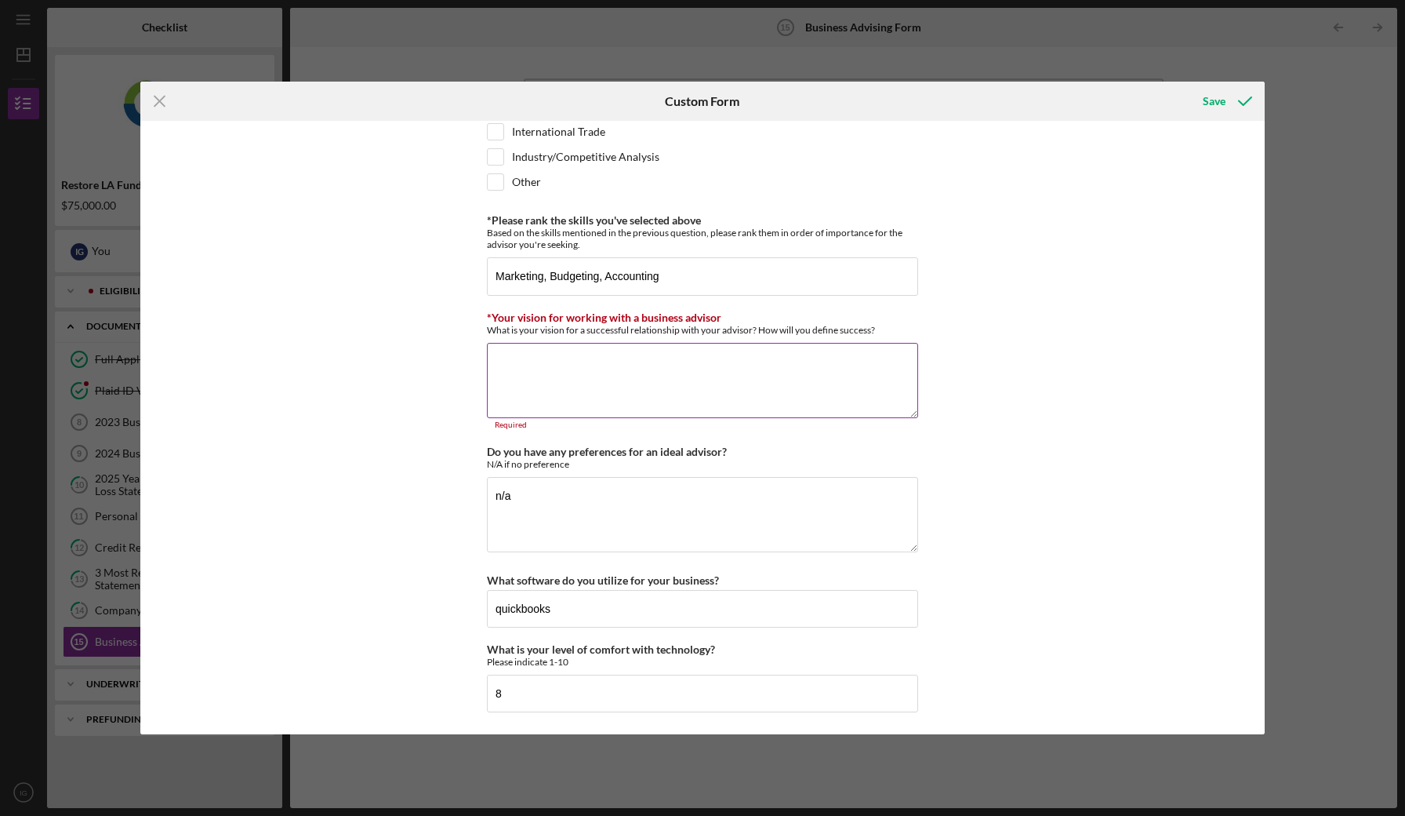
click at [628, 364] on textarea "*Your vision for working with a business advisor" at bounding box center [702, 380] width 431 height 75
drag, startPoint x: 873, startPoint y: 329, endPoint x: 488, endPoint y: 329, distance: 385.1
click at [488, 329] on div "What is your vision for a successful relationship with your advisor? How will y…" at bounding box center [702, 330] width 431 height 12
copy div "What is your vision for a successful relationship with your advisor? How will y…"
click at [609, 385] on textarea "*Your vision for working with a business advisor" at bounding box center [702, 380] width 431 height 75
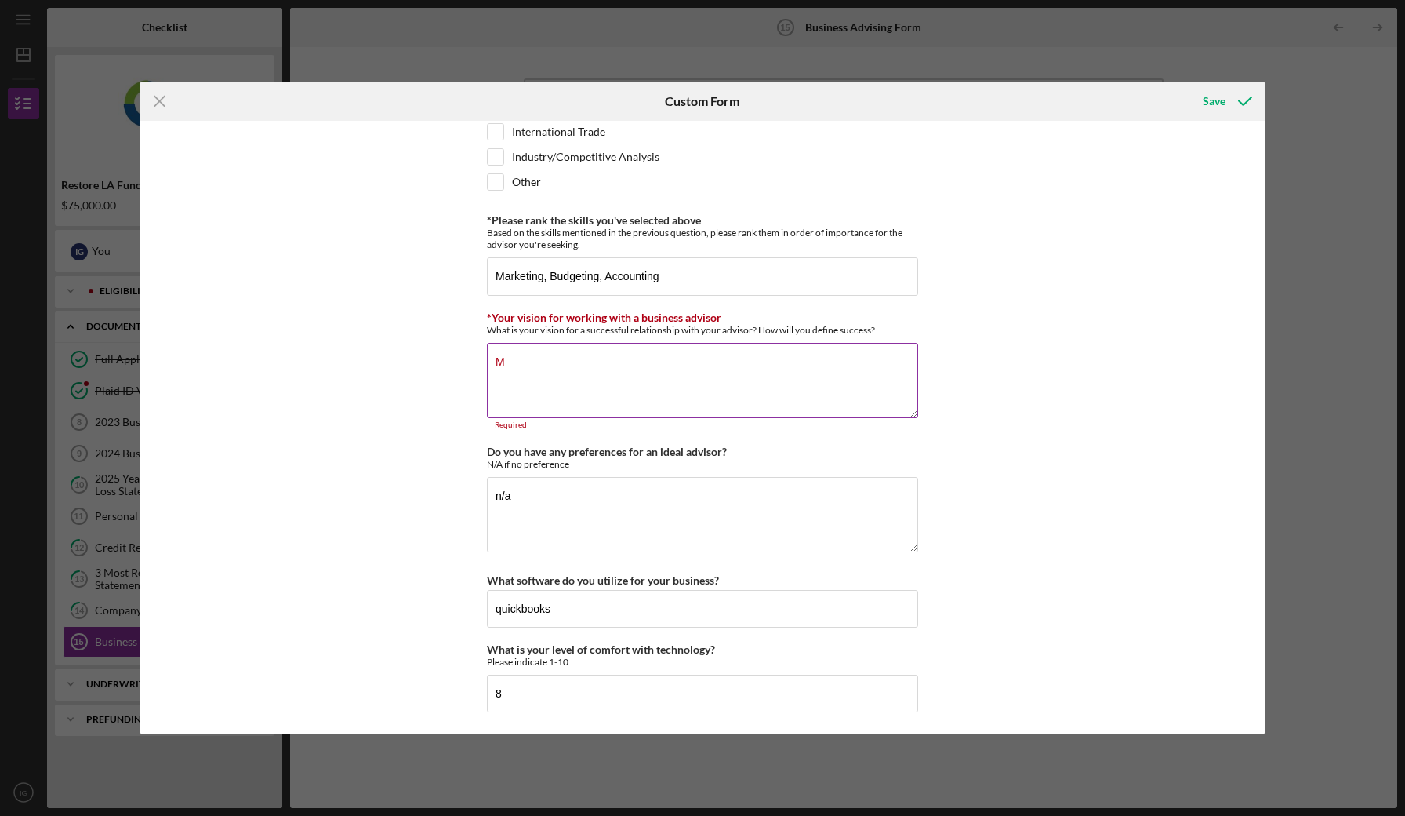
scroll to position [1247, 0]
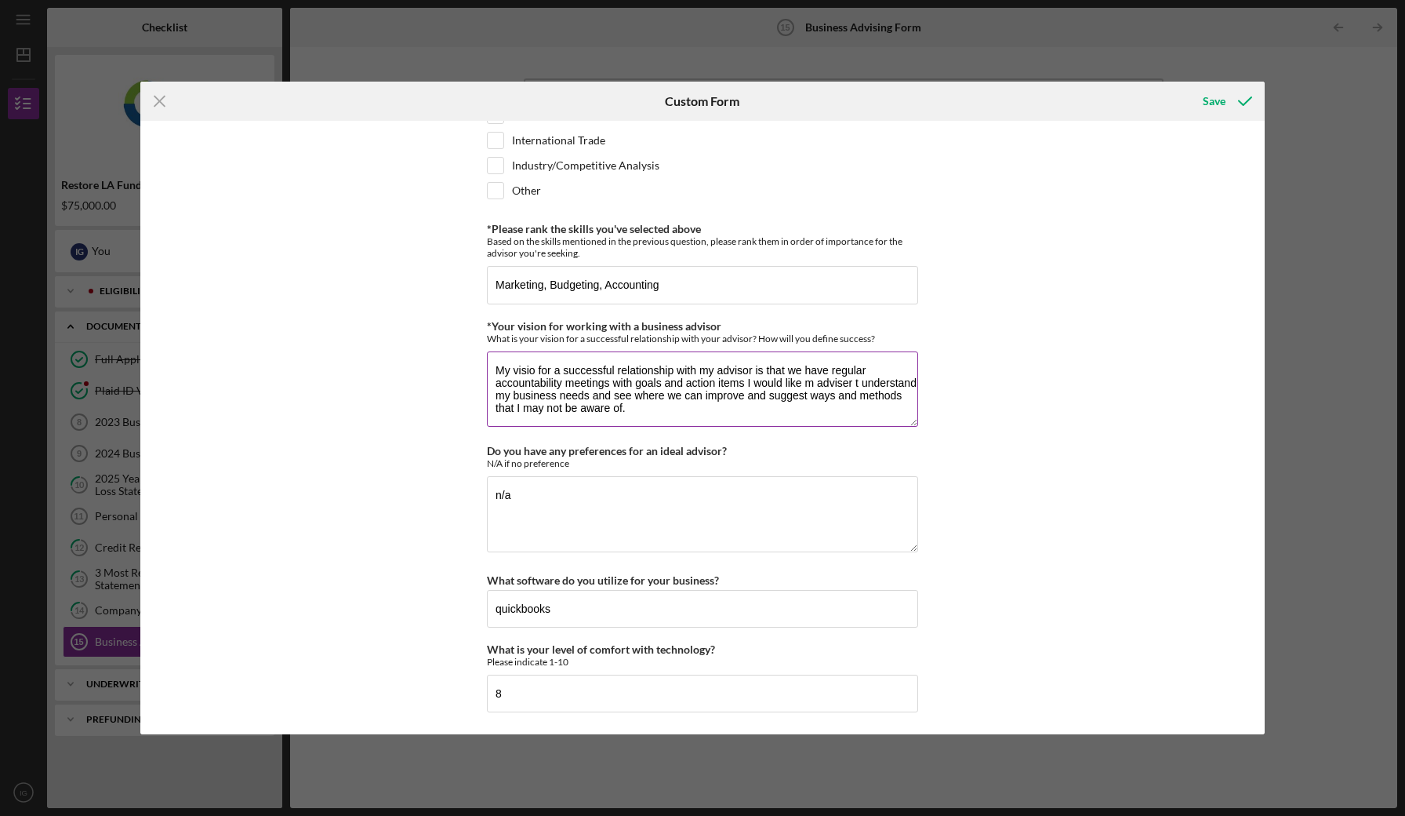
click at [554, 407] on textarea "My visio for a successful relationship with my advisor is that we have regular …" at bounding box center [702, 388] width 431 height 75
click at [558, 405] on textarea "My visio for a successful relationship with my advisor is that we have regular …" at bounding box center [702, 388] width 431 height 75
click at [722, 405] on textarea "My visio for a successful relationship with my advisor is that we have regular …" at bounding box center [702, 388] width 431 height 75
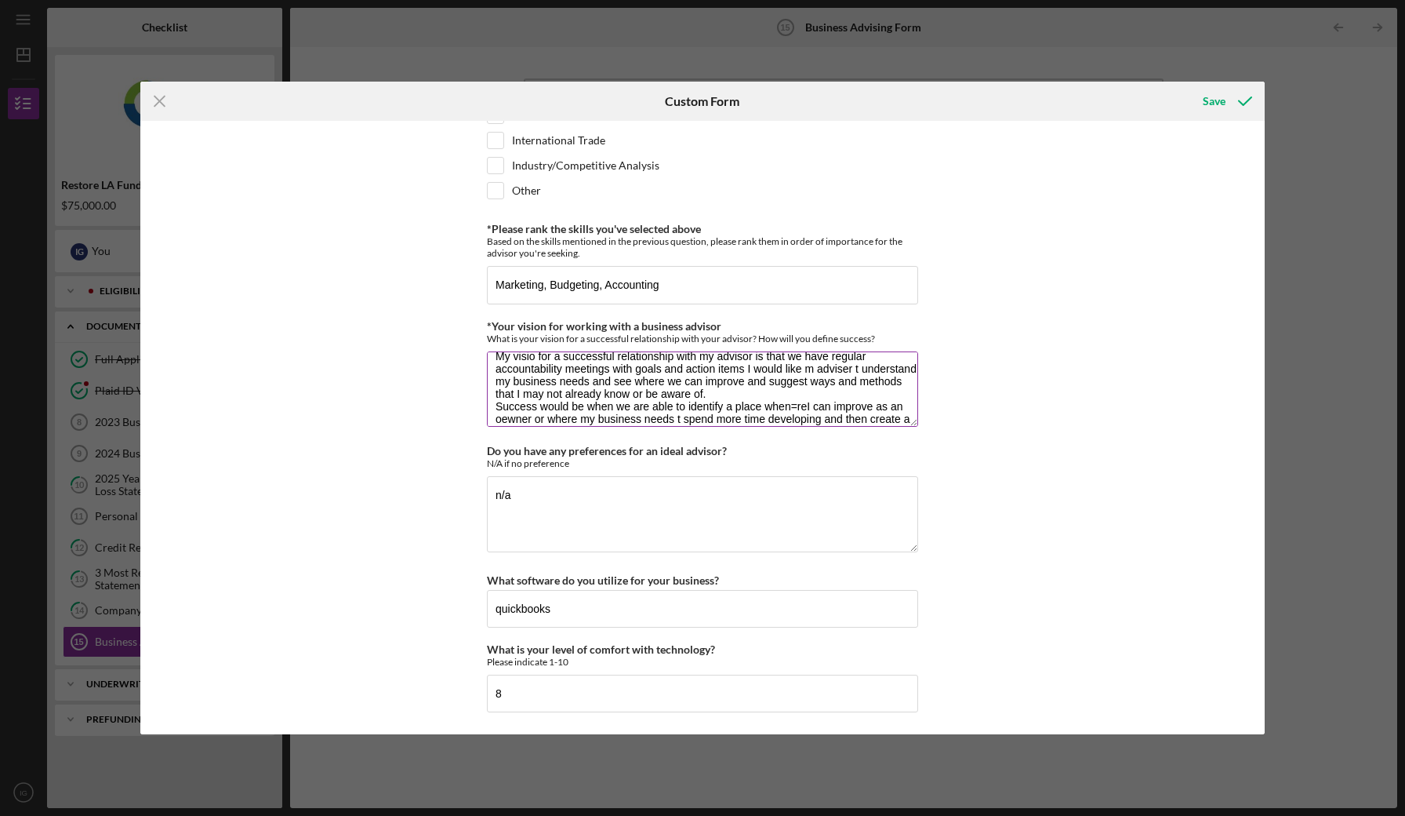
scroll to position [27, 0]
click at [793, 394] on textarea "My visio for a successful relationship with my advisor is that we have regular …" at bounding box center [702, 388] width 431 height 75
click at [516, 405] on textarea "My visio for a successful relationship with my advisor is that we have regular …" at bounding box center [702, 388] width 431 height 75
click at [504, 409] on textarea "My visio for a successful relationship with my advisor is that we have regular …" at bounding box center [702, 388] width 431 height 75
drag, startPoint x: 758, startPoint y: 405, endPoint x: 677, endPoint y: 404, distance: 81.6
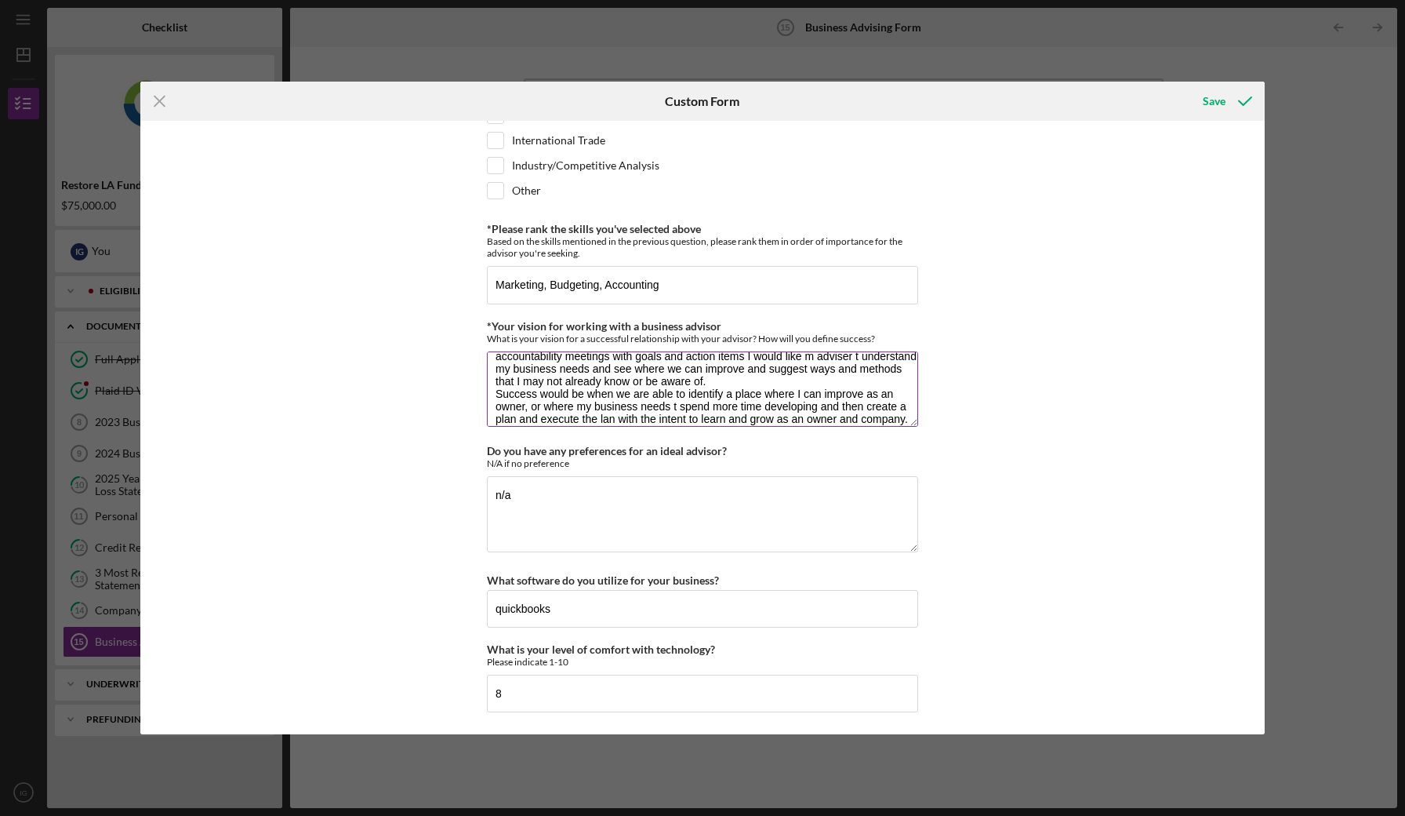
click at [677, 404] on textarea "My visio for a successful relationship with my advisor is that we have regular …" at bounding box center [702, 388] width 431 height 75
click at [752, 410] on textarea "My visio for a successful relationship with my advisor is that we have regular …" at bounding box center [702, 388] width 431 height 75
click at [555, 416] on textarea "My visio for a successful relationship with my advisor is that we have regular …" at bounding box center [702, 388] width 431 height 75
click at [787, 404] on textarea "My visio for a successful relationship with my advisor is that we have regular …" at bounding box center [702, 388] width 431 height 75
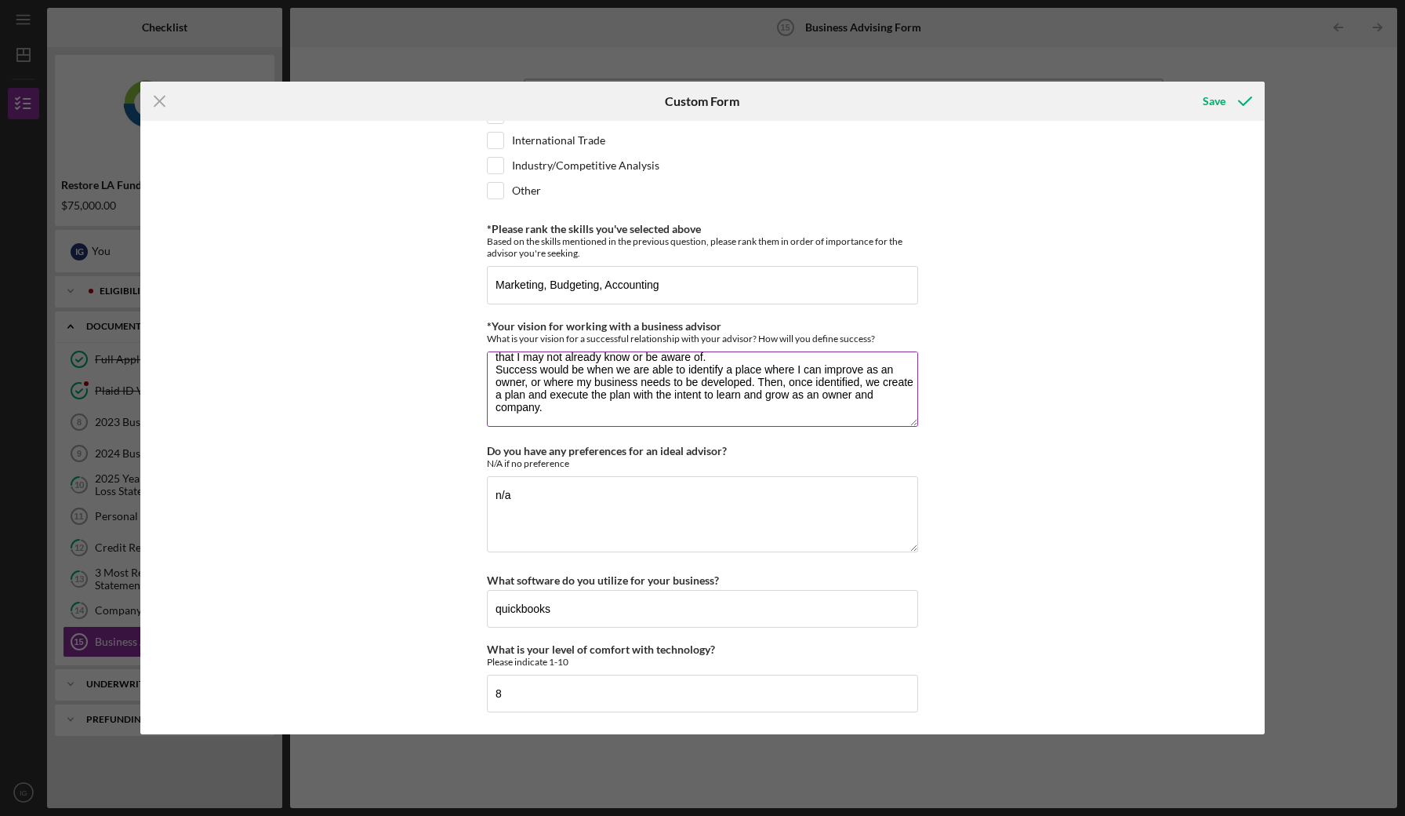
scroll to position [50, 0]
click at [874, 393] on textarea "My visio for a successful relationship with my advisor is that we have regular …" at bounding box center [702, 388] width 431 height 75
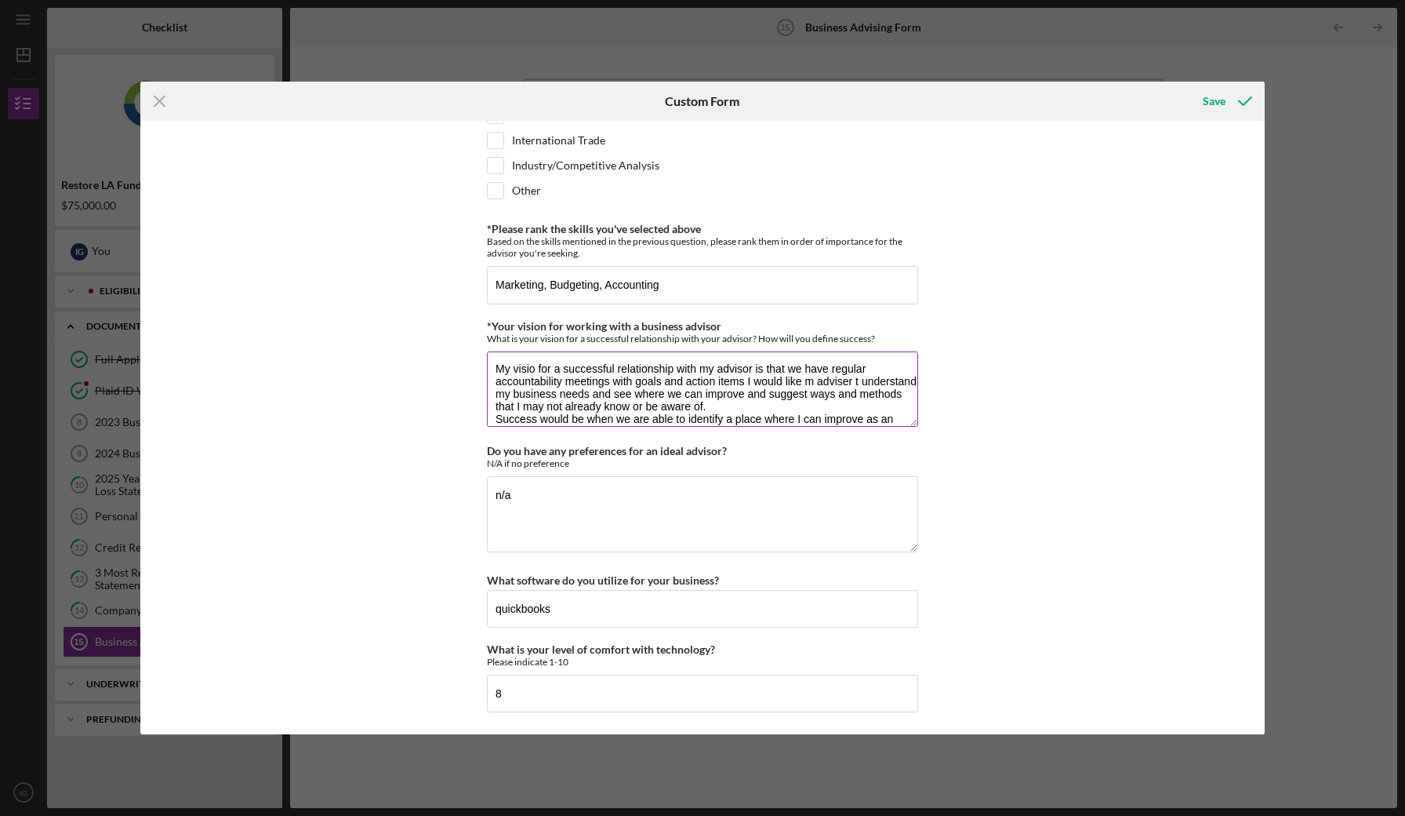
scroll to position [0, 0]
click at [522, 371] on textarea "My visio for a successful relationship with my advisor is that we have regular …" at bounding box center [702, 388] width 431 height 75
click at [535, 367] on textarea "My visio for a successful relationship with my advisor is that we have regular …" at bounding box center [702, 388] width 431 height 75
click at [742, 384] on textarea "My vision for a successful relationship with my advisor is that we have regular…" at bounding box center [702, 388] width 431 height 75
click at [813, 382] on textarea "My vision for a successful relationship with my advisor is that we have regular…" at bounding box center [702, 388] width 431 height 75
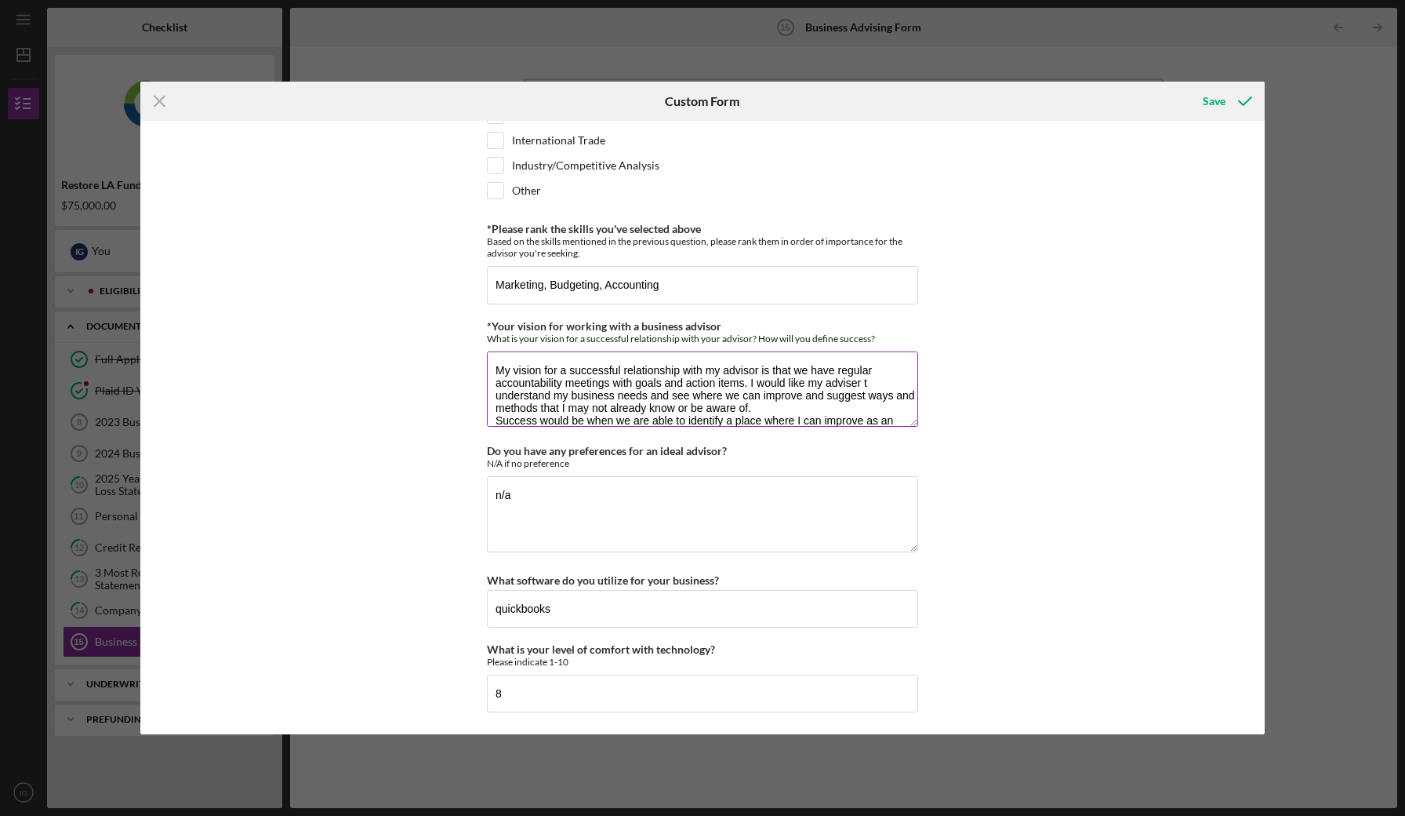
click at [849, 384] on textarea "My vision for a successful relationship with my advisor is that we have regular…" at bounding box center [702, 388] width 431 height 75
click at [763, 398] on textarea "My vision for a successful relationship with my advisor is that we have regular…" at bounding box center [702, 388] width 431 height 75
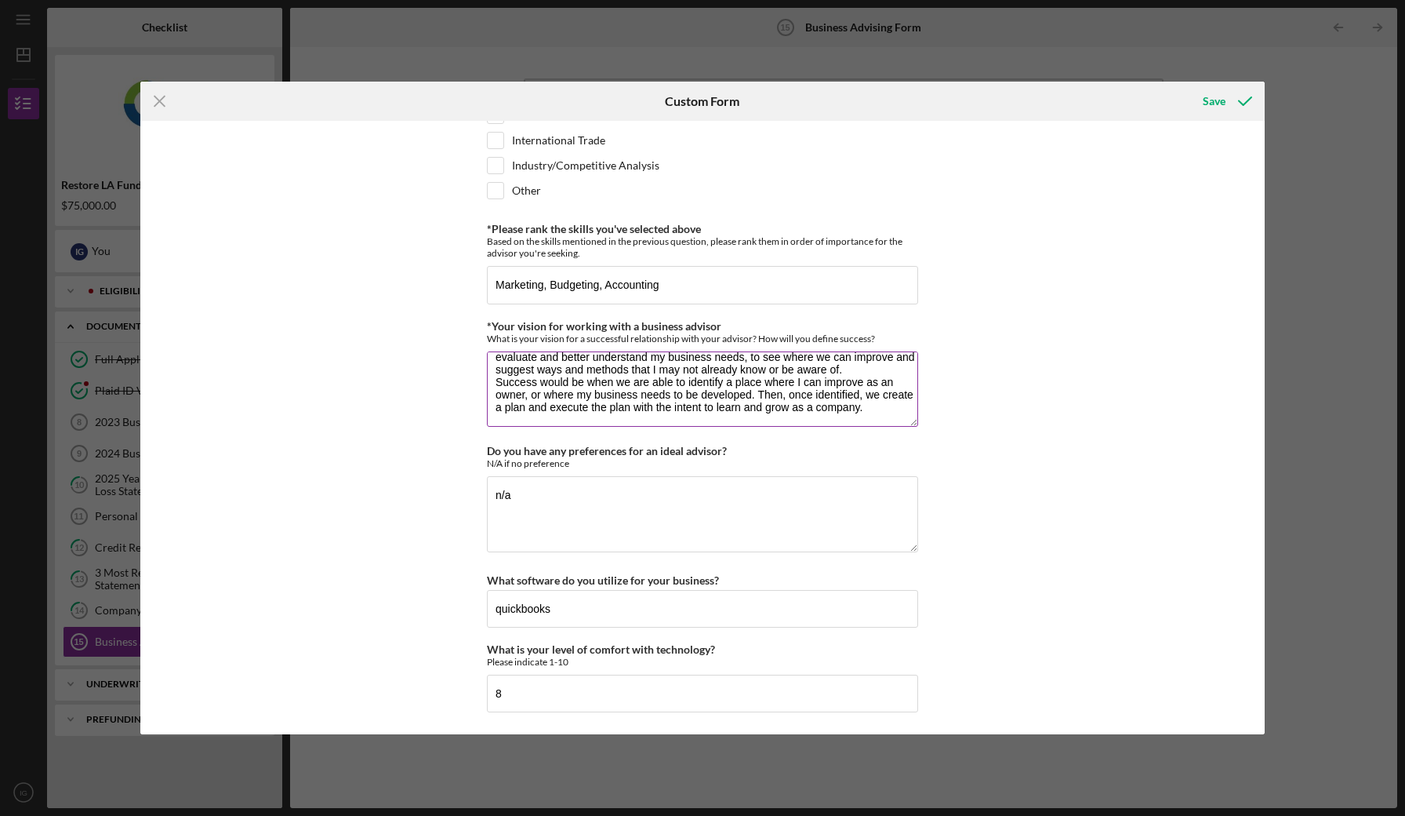
scroll to position [38, 0]
type textarea "My vision for a successful relationship with my advisor is that we have regular…"
click at [349, 427] on div "*Desired structure for your Business Advising needs Please select one option Pr…" at bounding box center [702, 427] width 1125 height 613
click at [1206, 99] on div "Save" at bounding box center [1214, 100] width 23 height 31
